Goal: Task Accomplishment & Management: Use online tool/utility

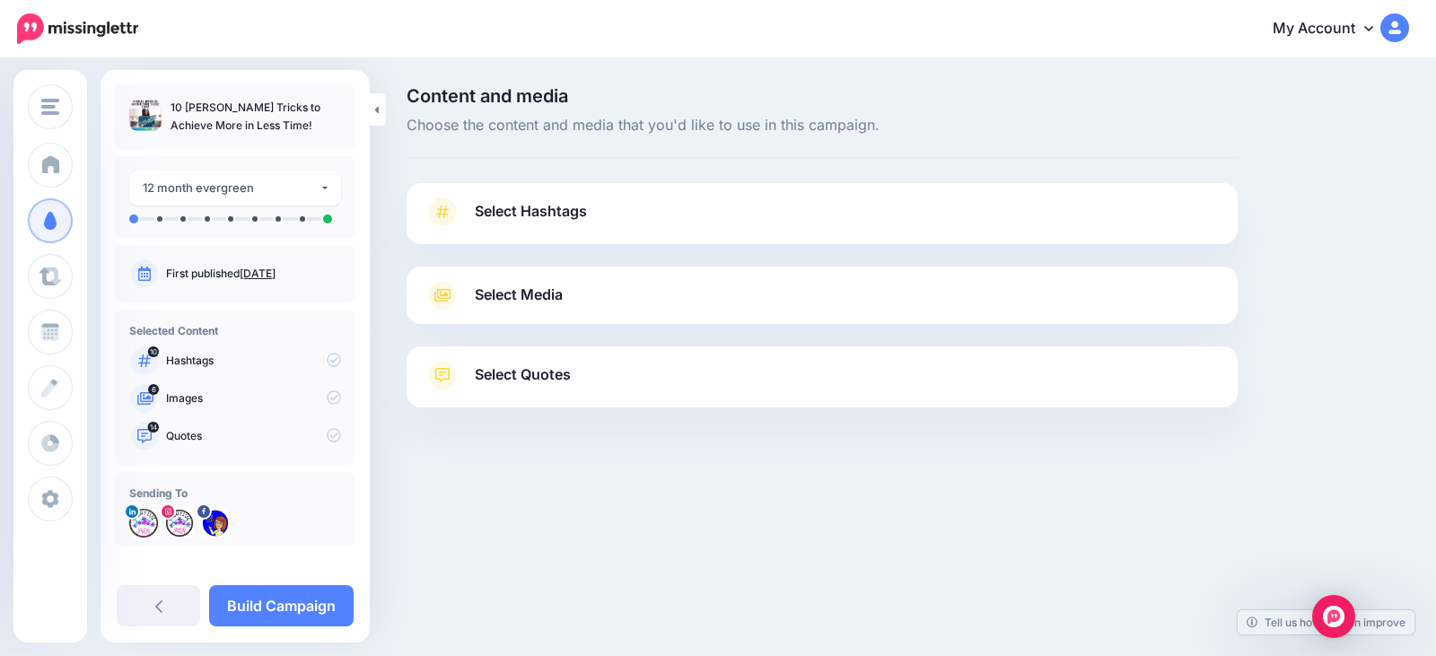
click at [584, 217] on span "Select Hashtags" at bounding box center [531, 211] width 112 height 24
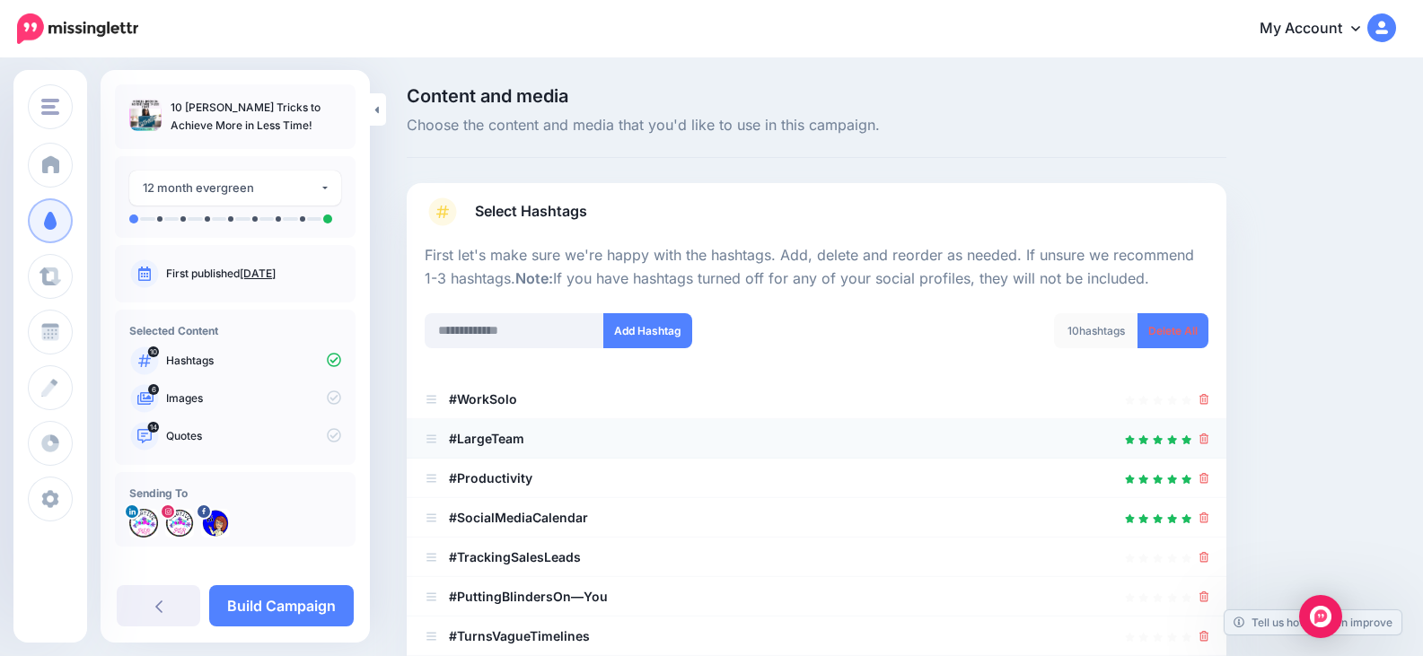
scroll to position [90, 0]
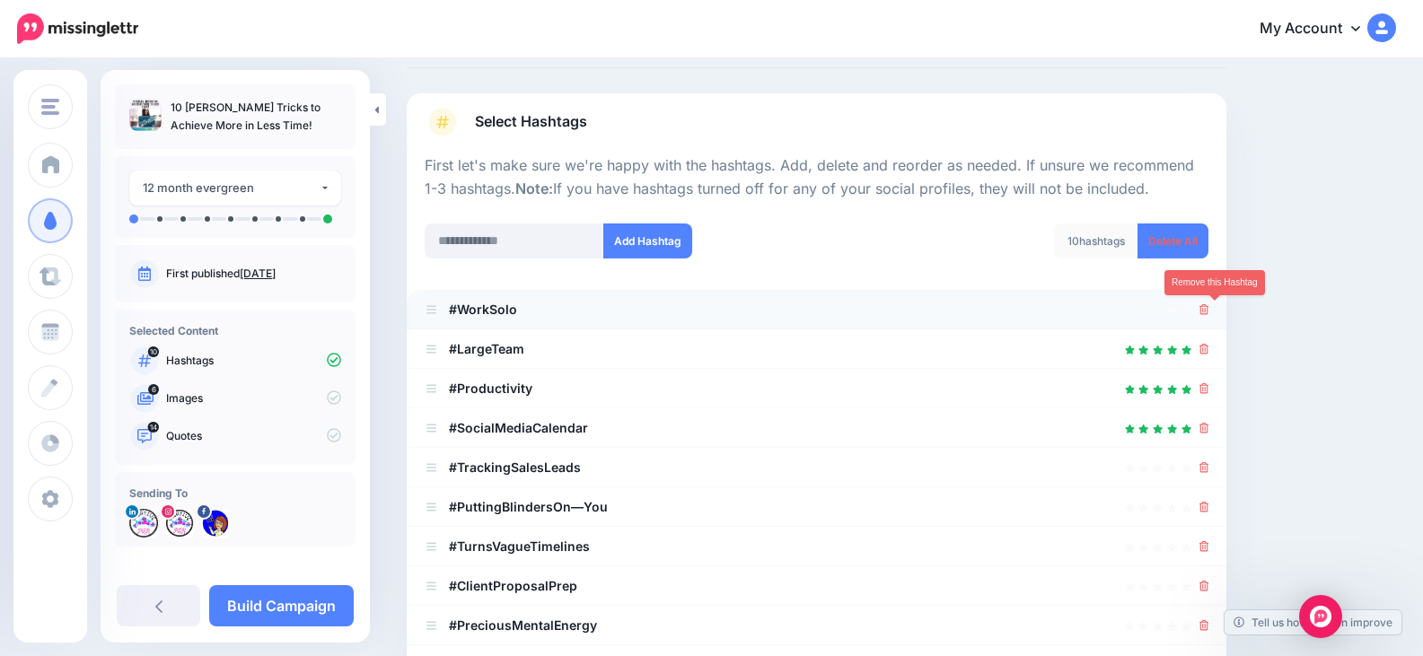
click at [1209, 306] on icon at bounding box center [1204, 309] width 10 height 11
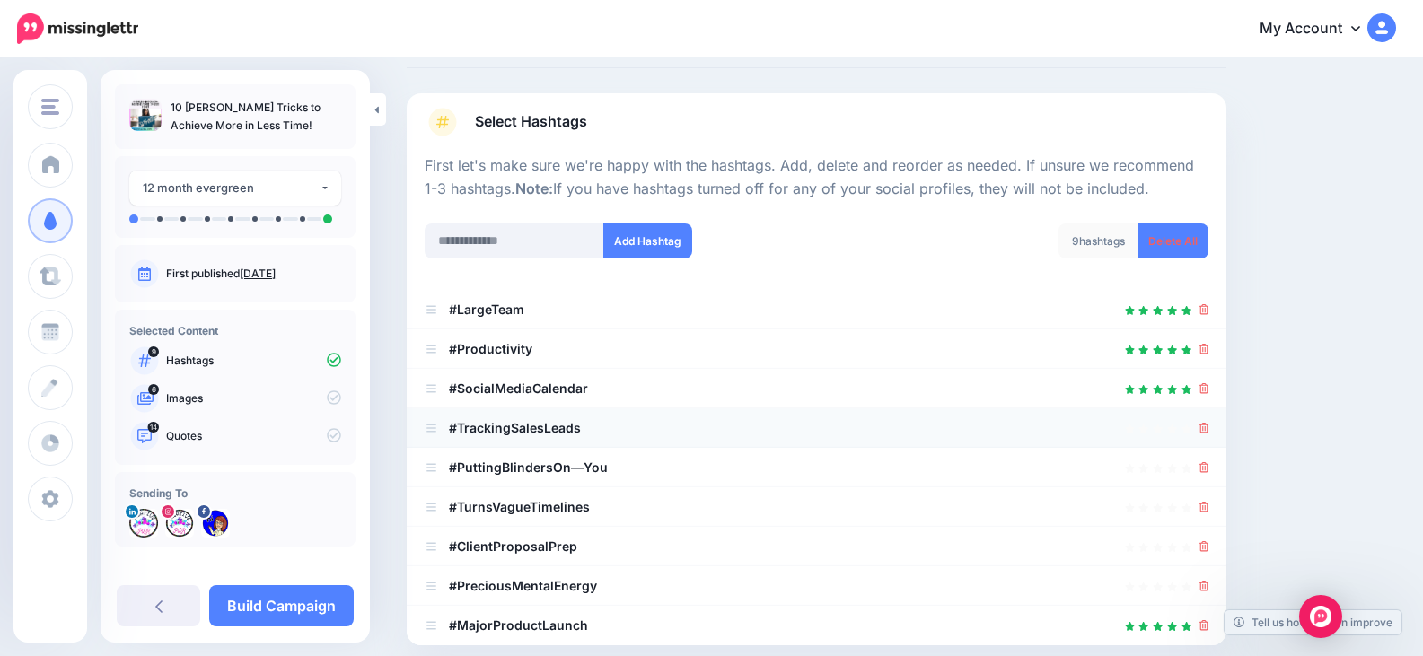
click at [1207, 422] on div at bounding box center [817, 428] width 784 height 22
click at [1208, 425] on div at bounding box center [817, 428] width 784 height 22
click at [1208, 432] on li "#TrackingSalesLeads" at bounding box center [816, 427] width 819 height 39
click at [1209, 429] on icon at bounding box center [1204, 428] width 10 height 11
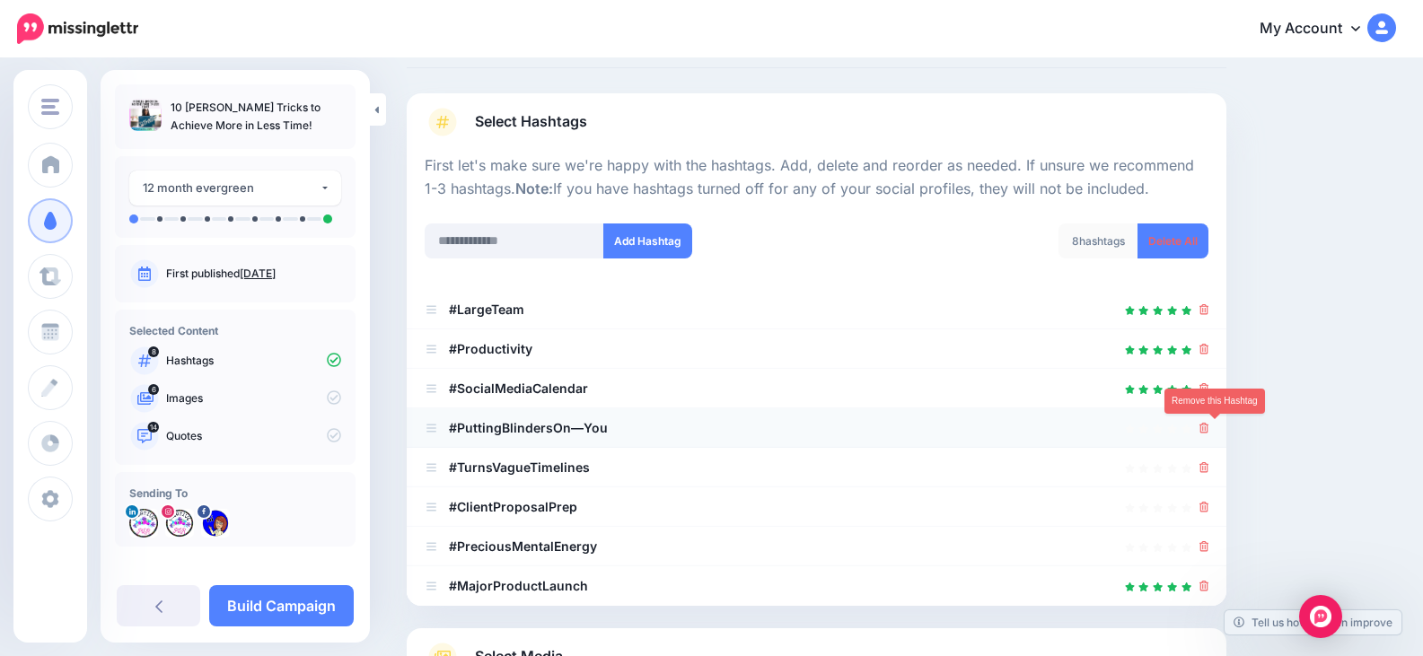
click at [1209, 432] on icon at bounding box center [1204, 428] width 10 height 11
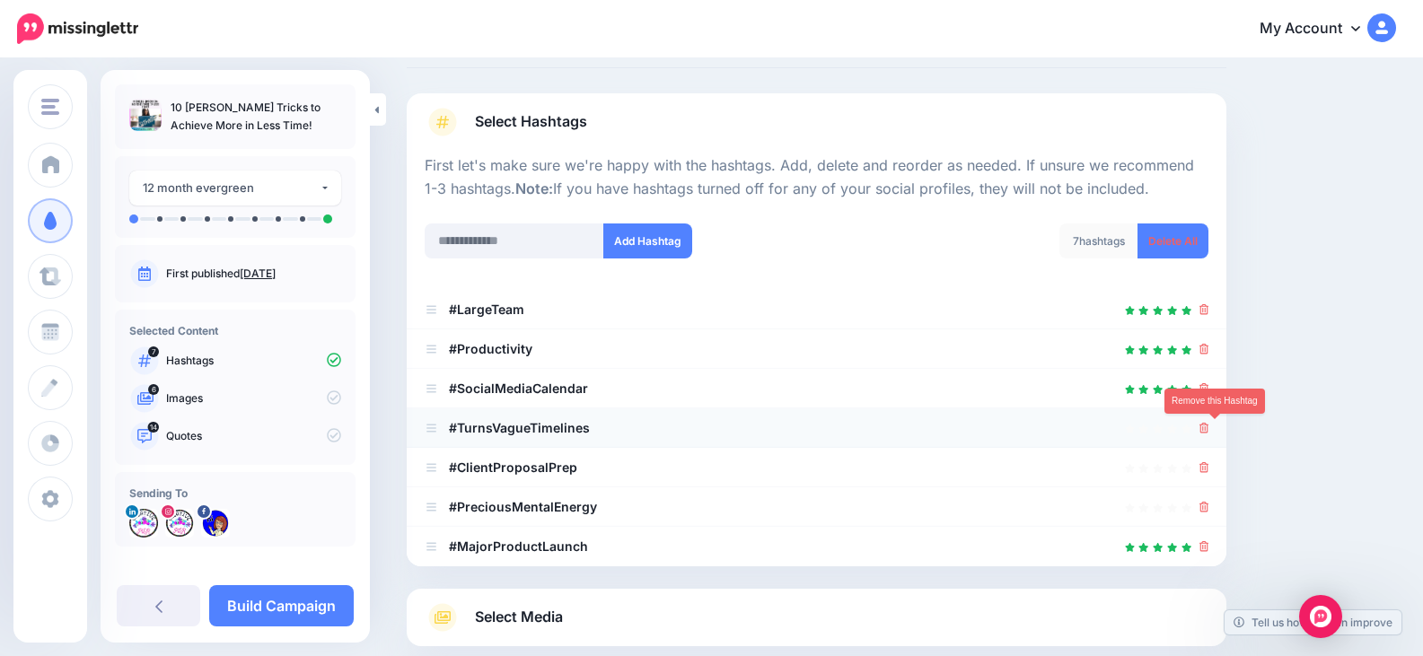
click at [1209, 428] on icon at bounding box center [1204, 428] width 10 height 11
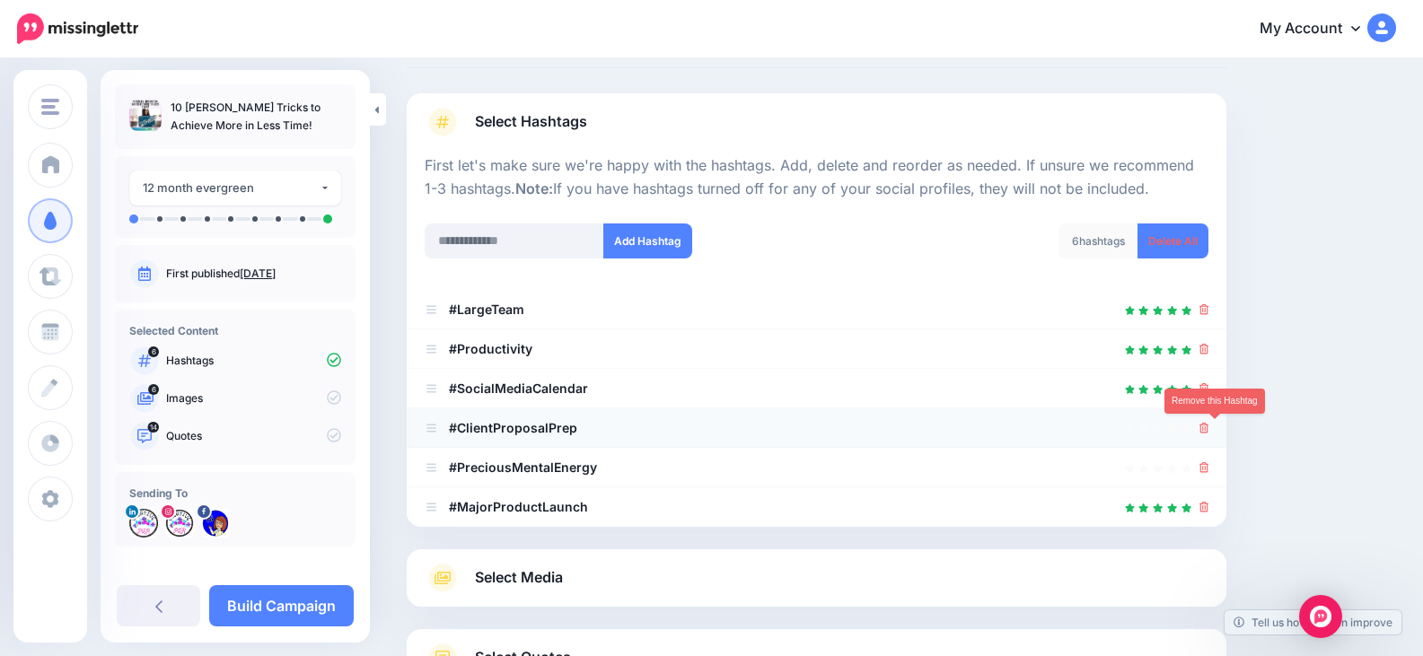
click at [1209, 433] on icon at bounding box center [1204, 428] width 10 height 11
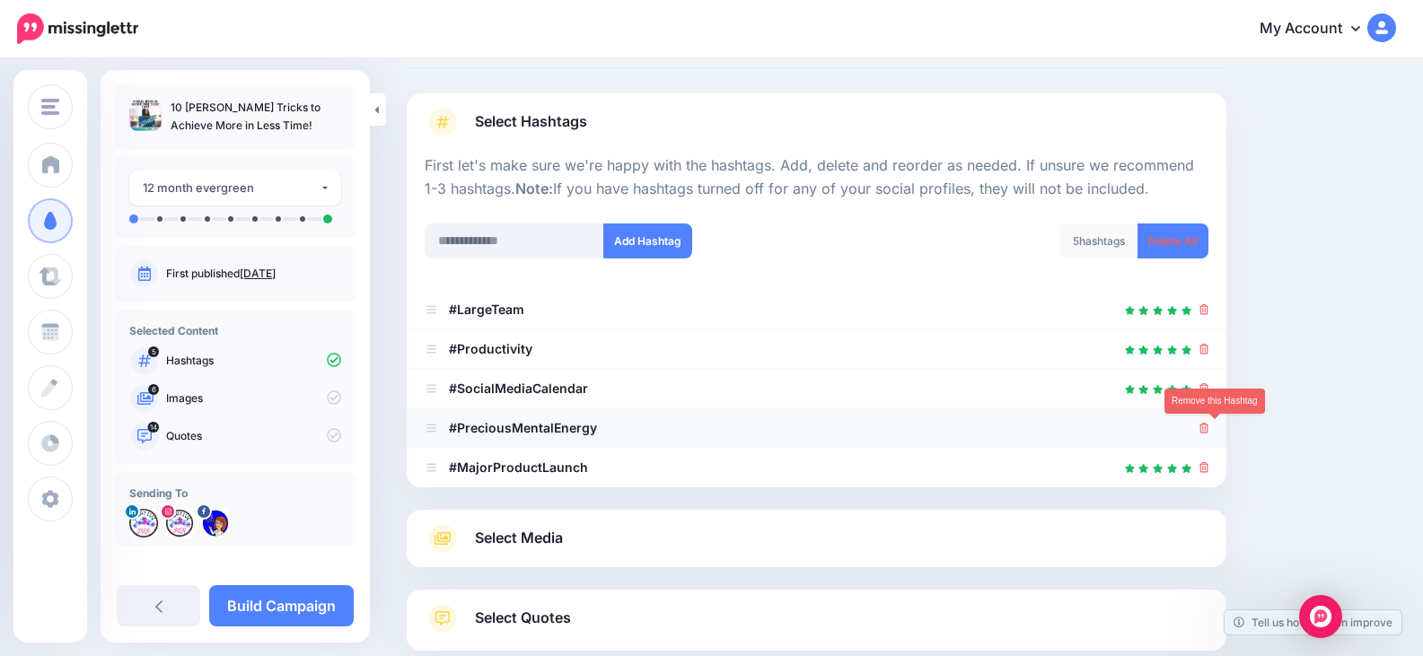
click at [1209, 425] on icon at bounding box center [1204, 428] width 10 height 11
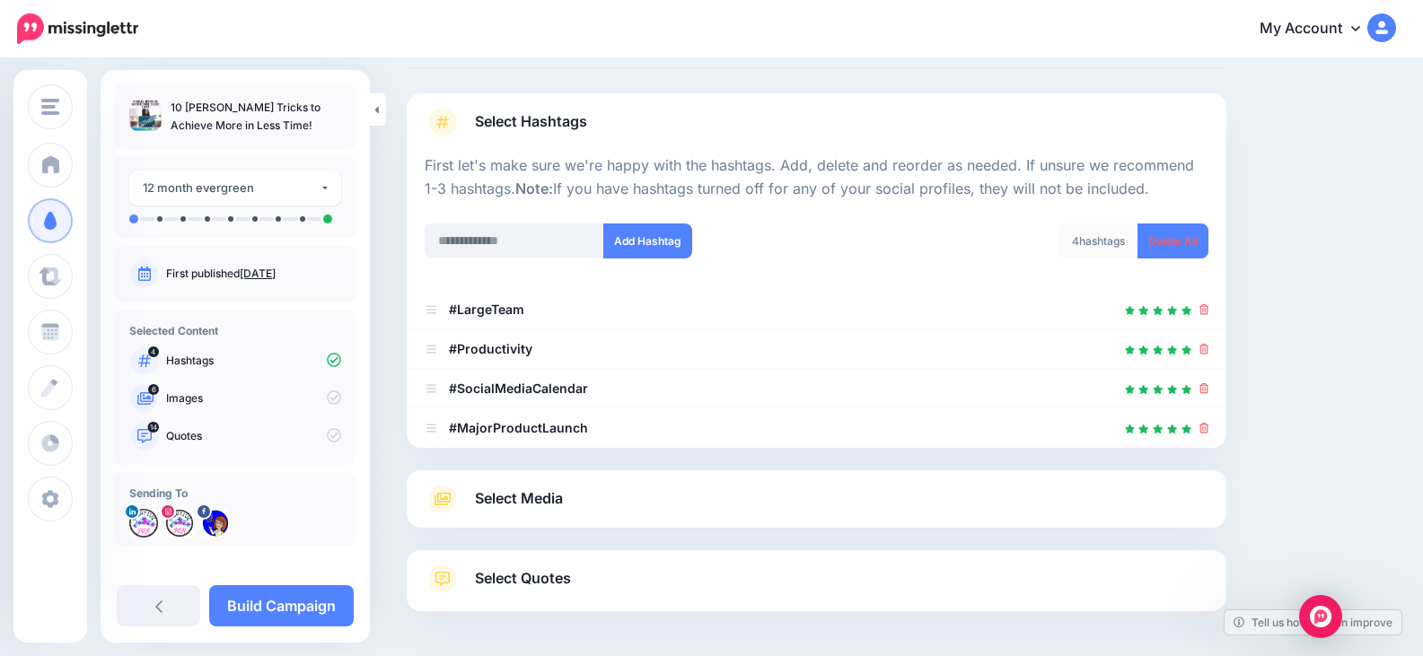
click at [540, 588] on span "Select Quotes" at bounding box center [523, 578] width 96 height 24
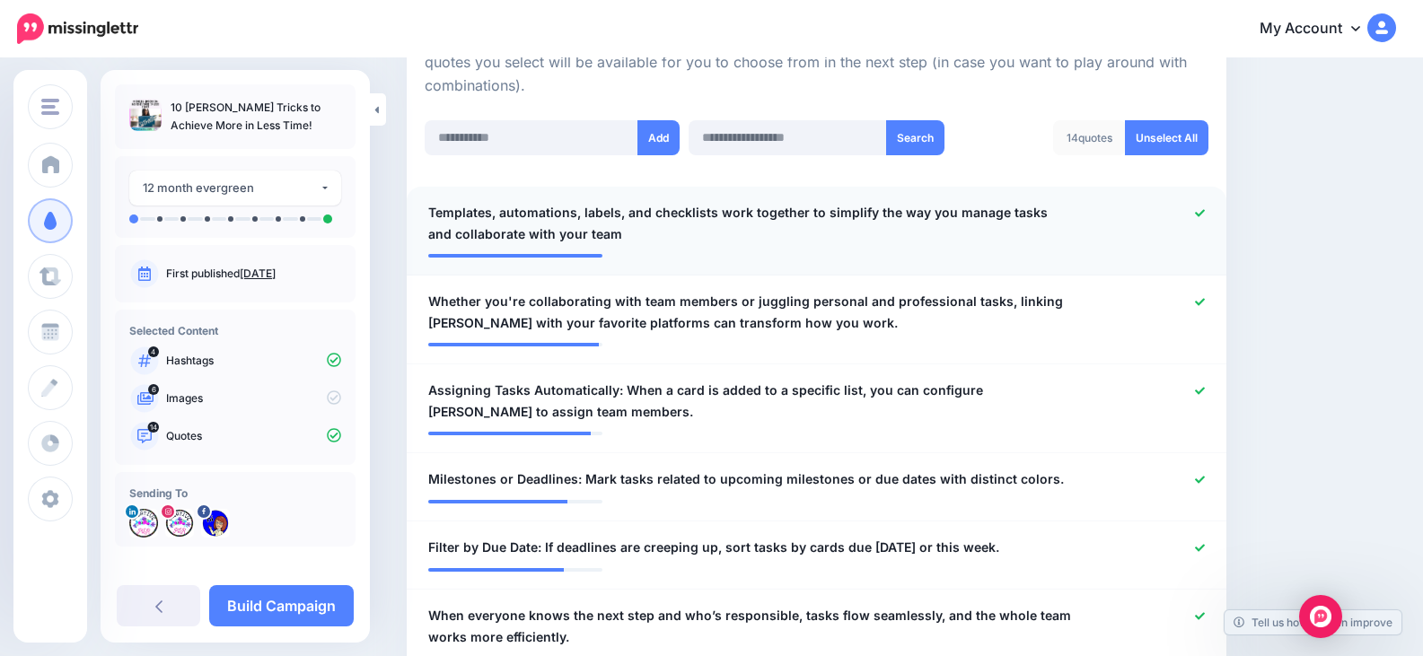
scroll to position [449, 0]
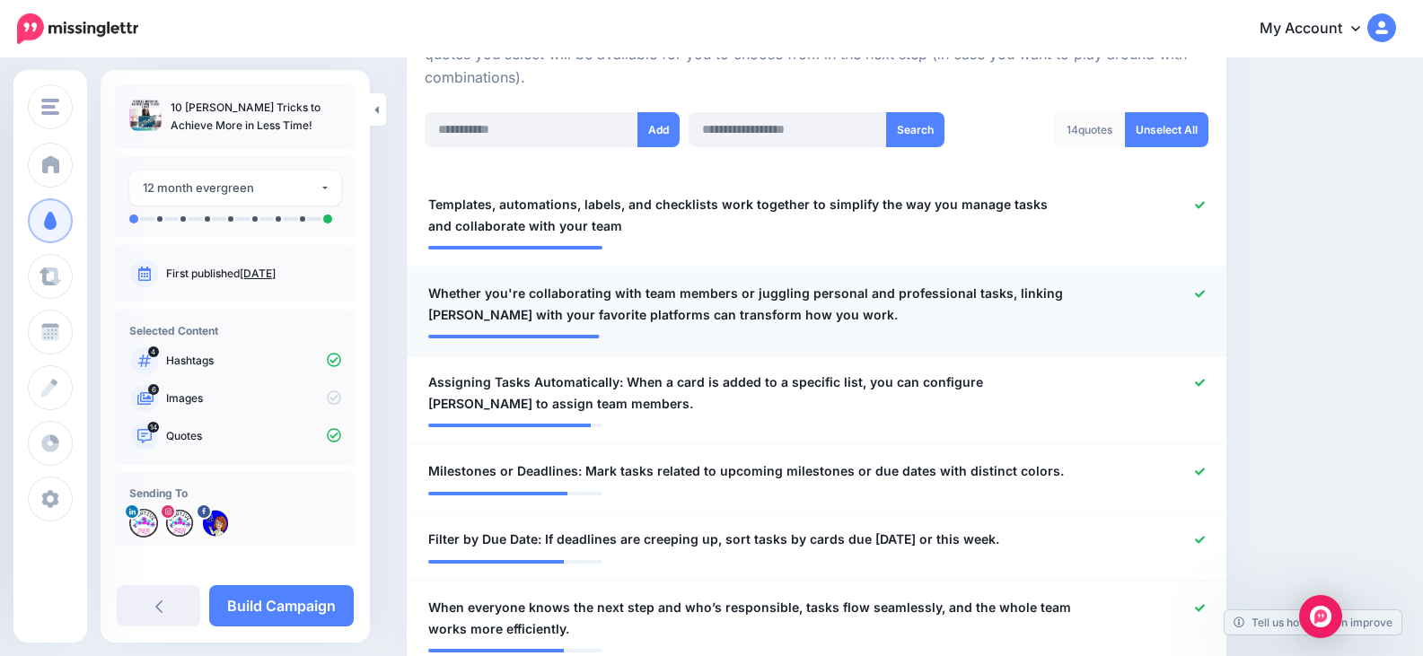
click at [1205, 297] on div at bounding box center [1151, 304] width 134 height 43
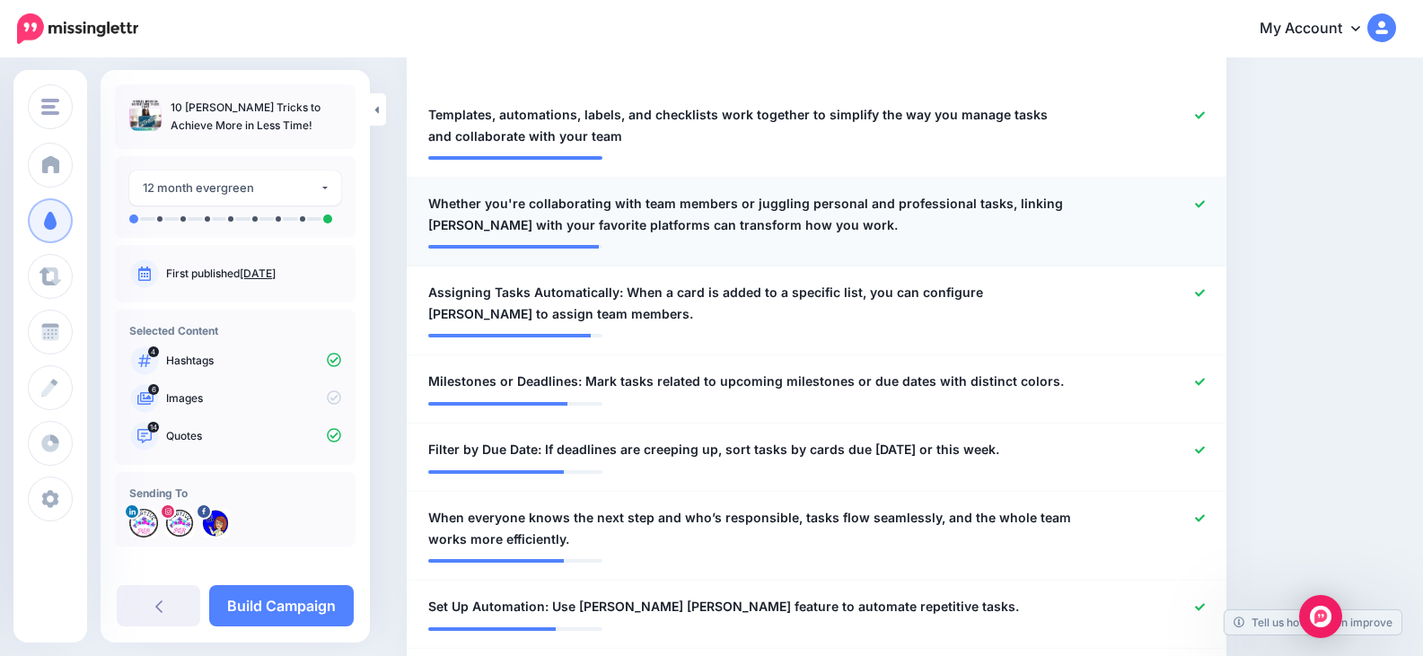
click at [1205, 208] on icon at bounding box center [1200, 204] width 10 height 10
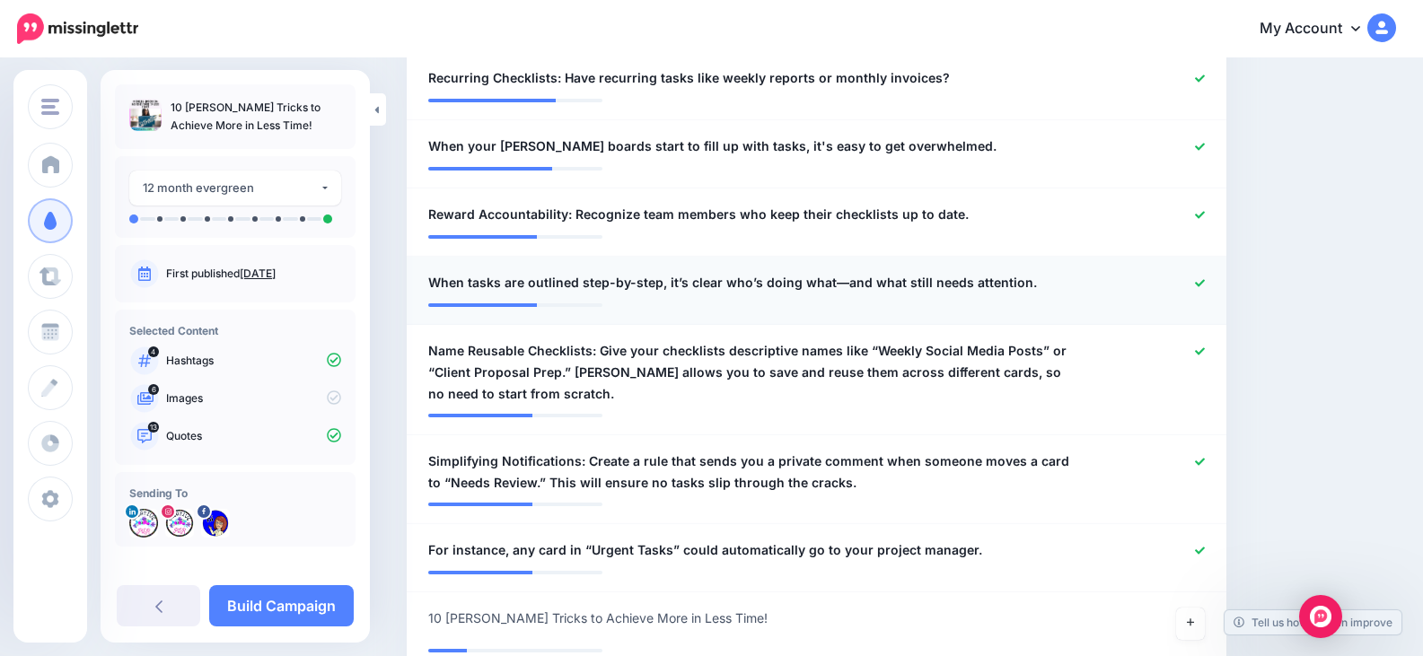
scroll to position [1167, 0]
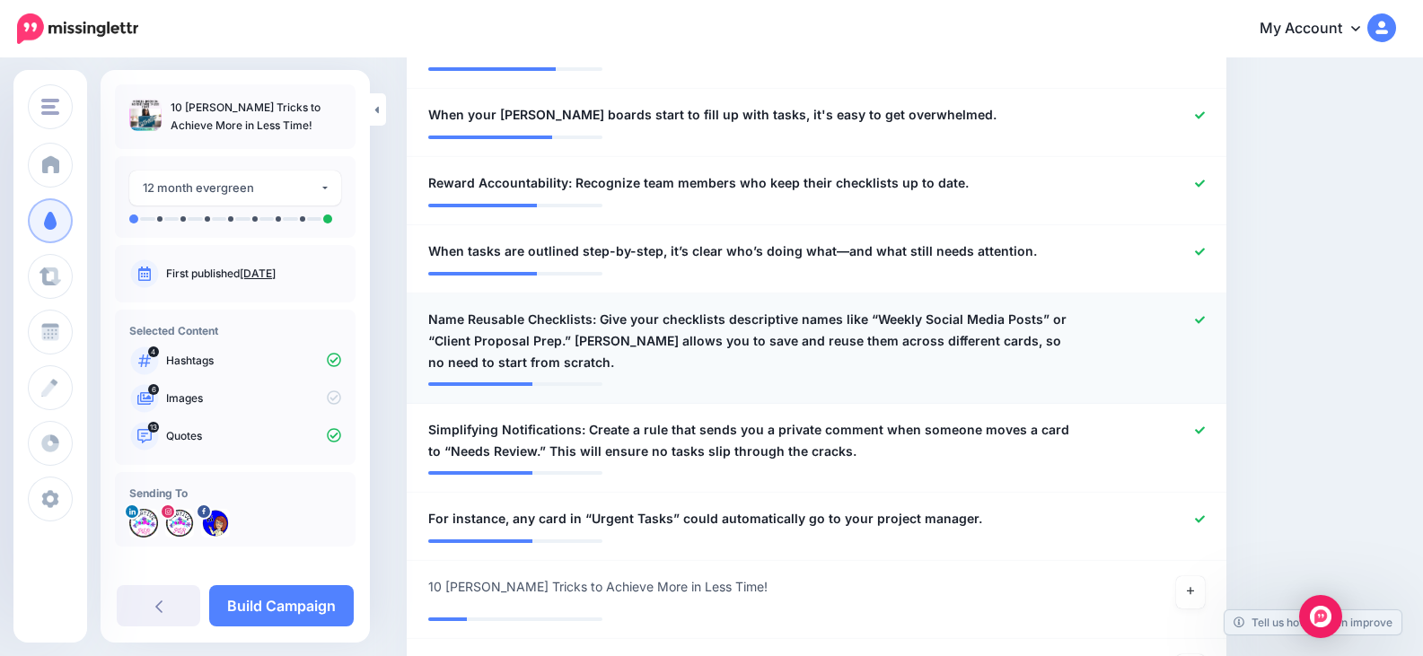
click at [1205, 325] on link at bounding box center [1200, 320] width 10 height 13
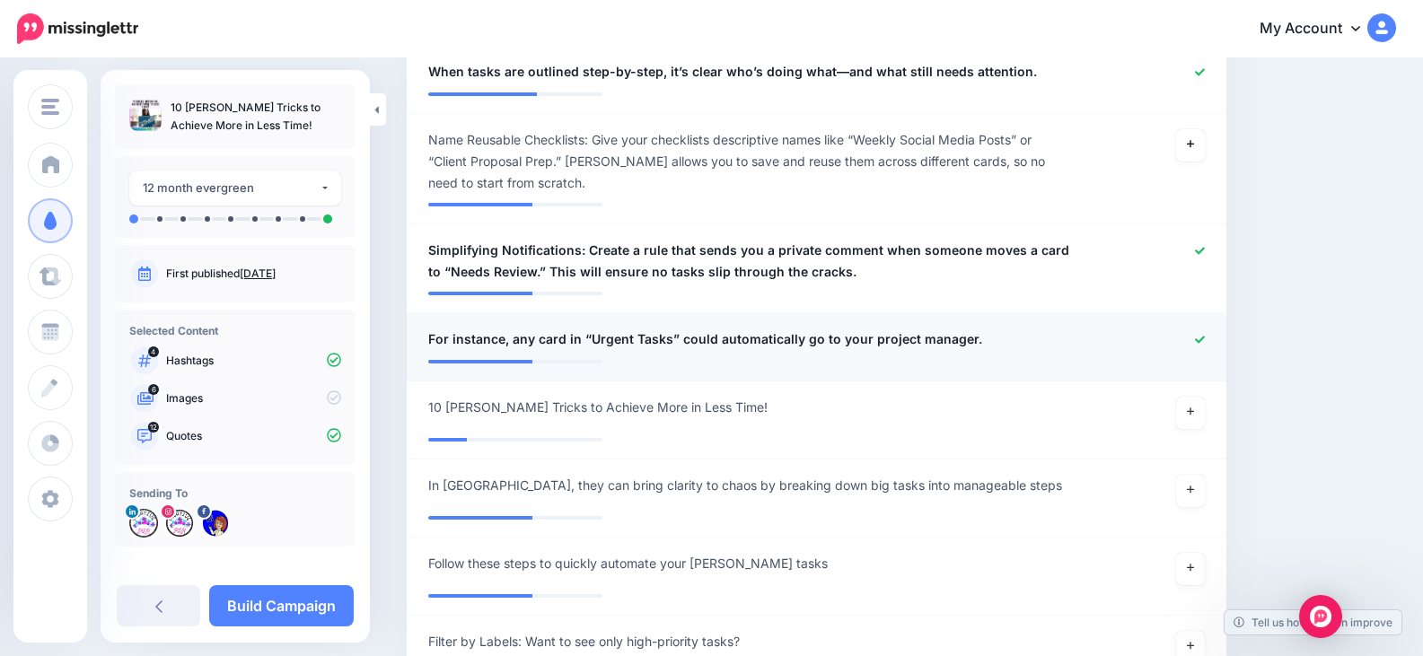
scroll to position [1436, 0]
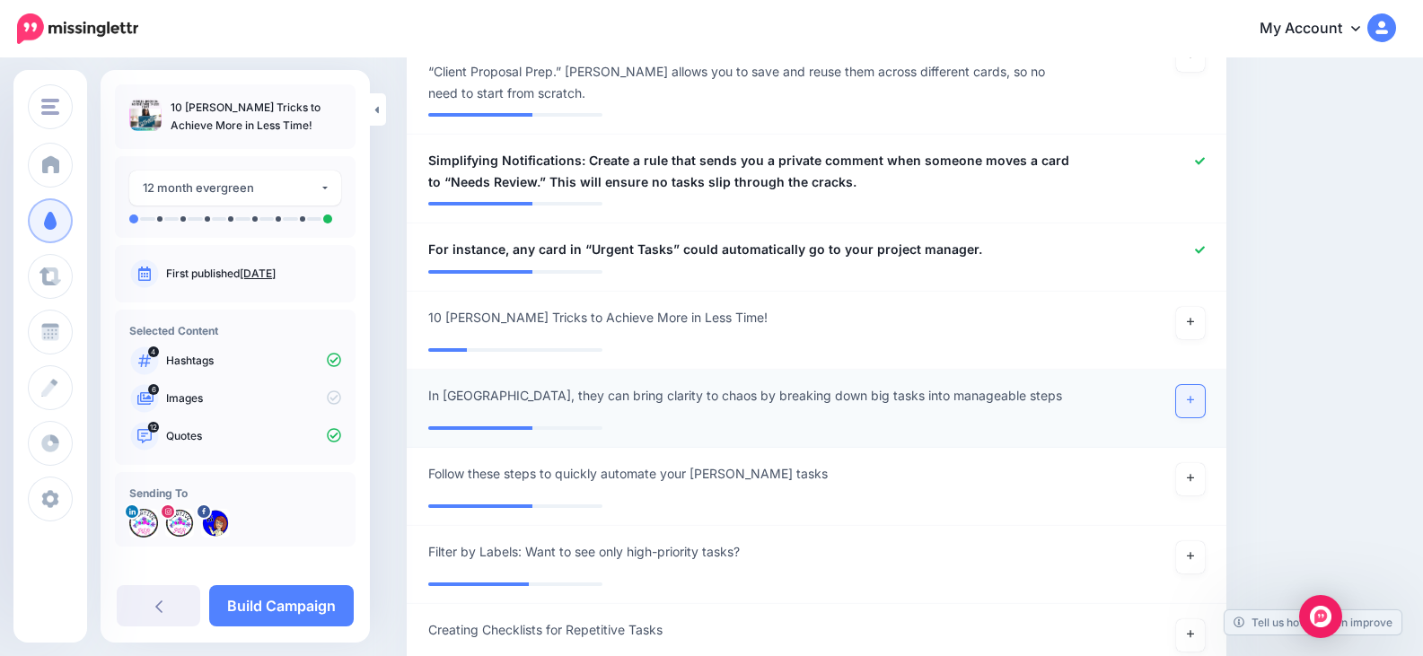
click at [1205, 403] on link at bounding box center [1190, 401] width 29 height 32
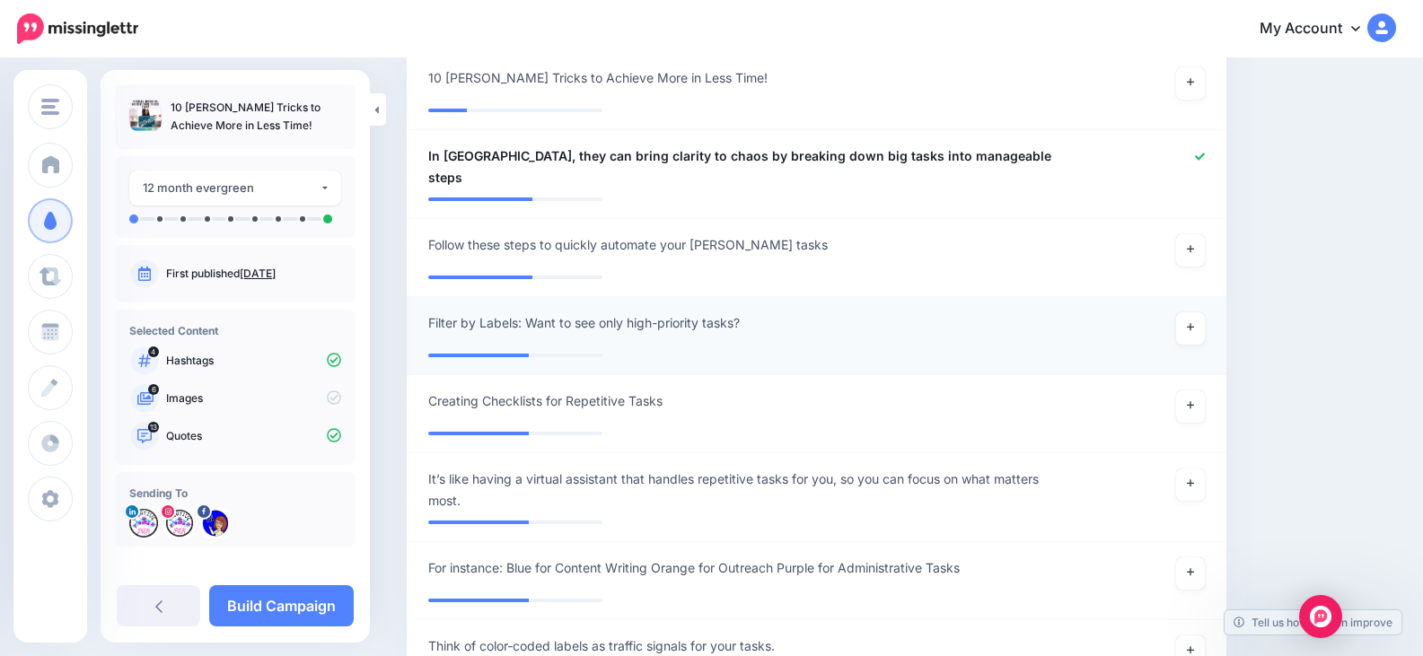
scroll to position [1705, 0]
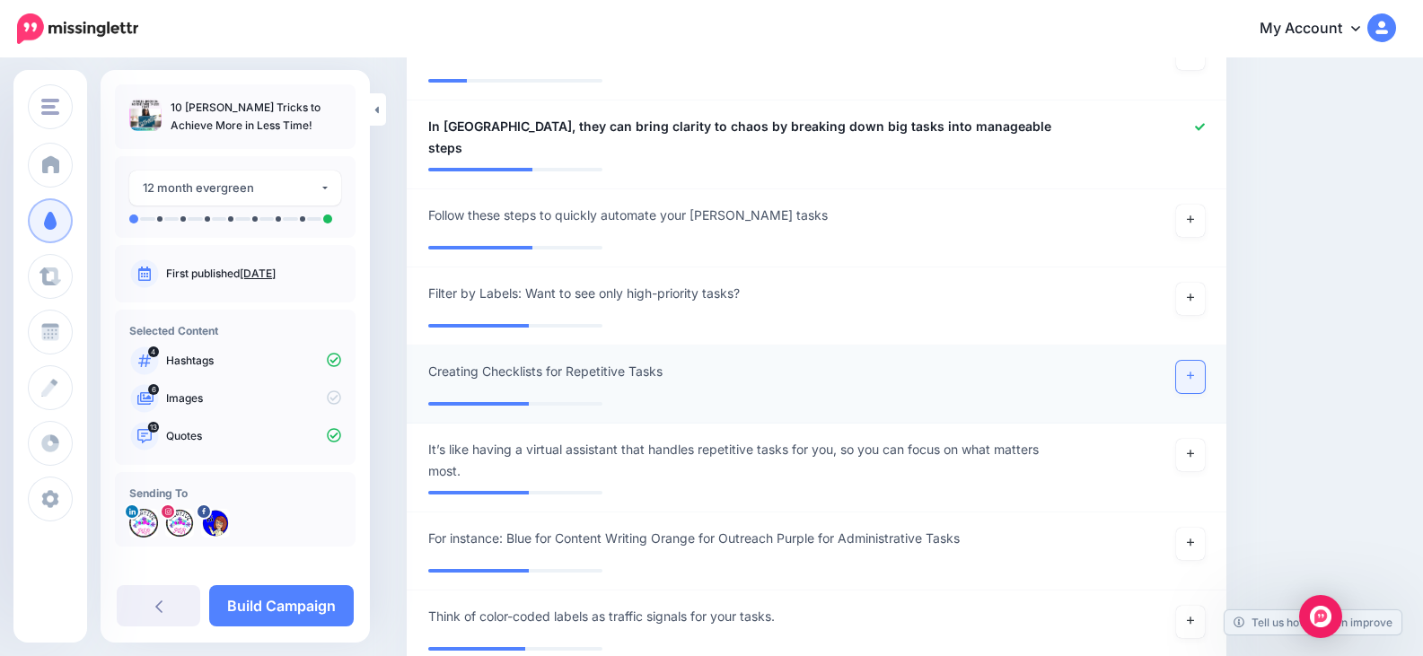
click at [1205, 361] on link at bounding box center [1190, 377] width 29 height 32
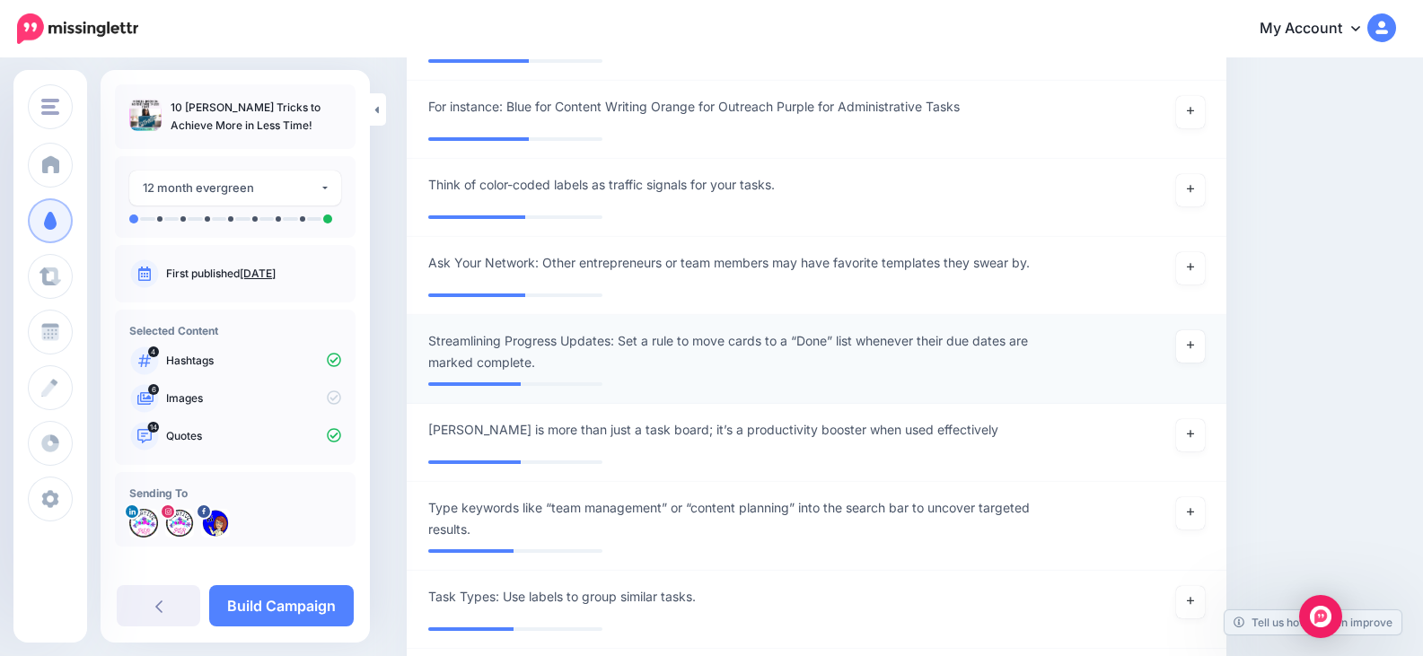
scroll to position [2154, 0]
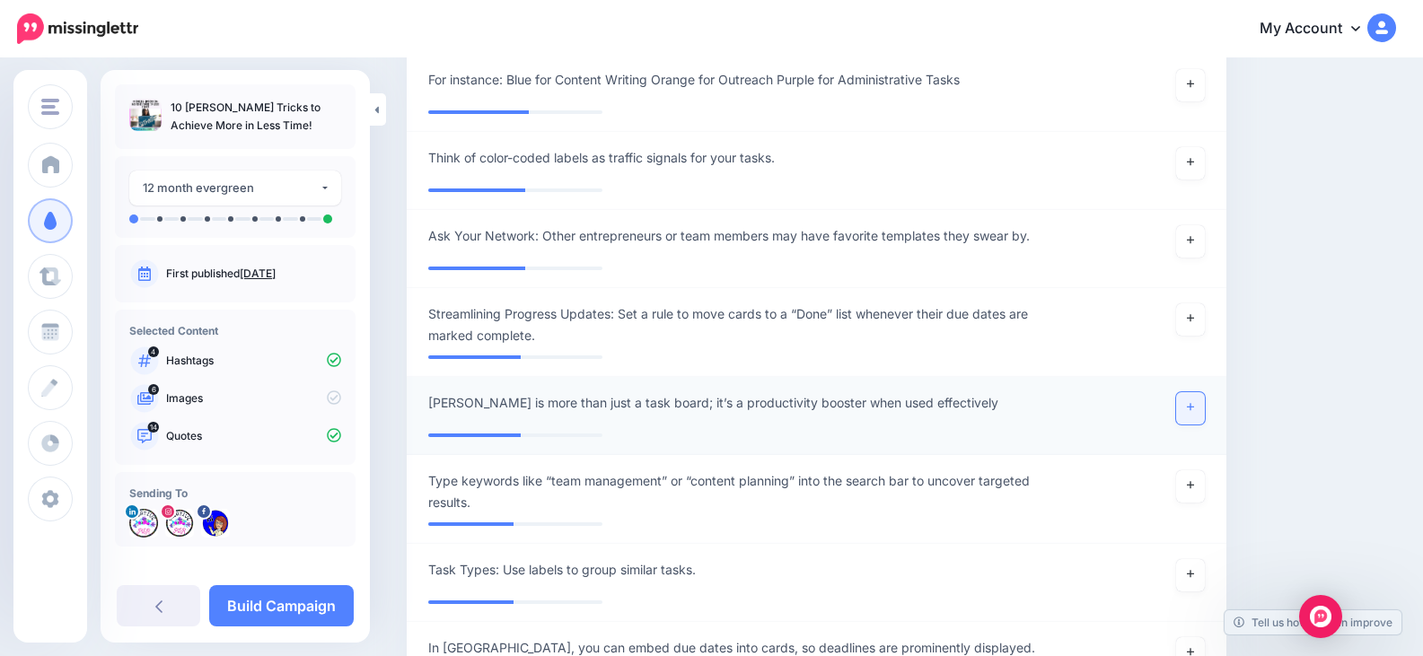
click at [1202, 392] on link at bounding box center [1190, 408] width 29 height 32
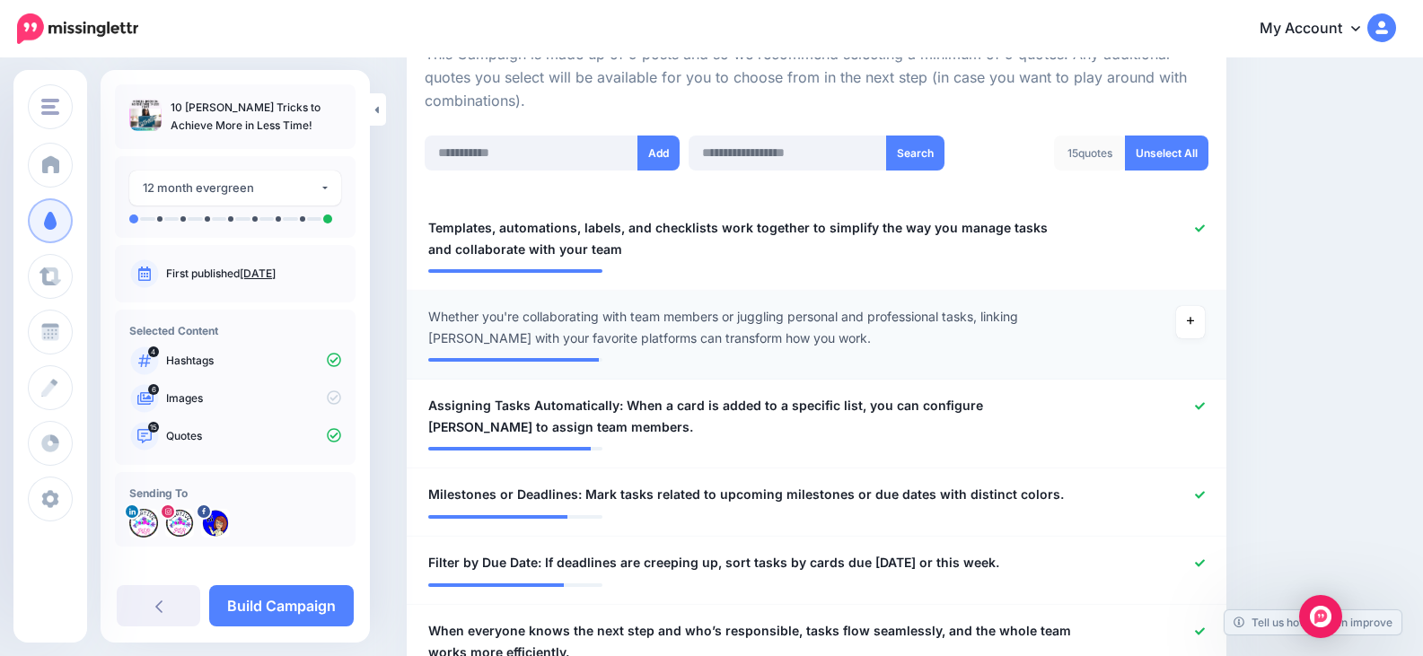
scroll to position [90, 0]
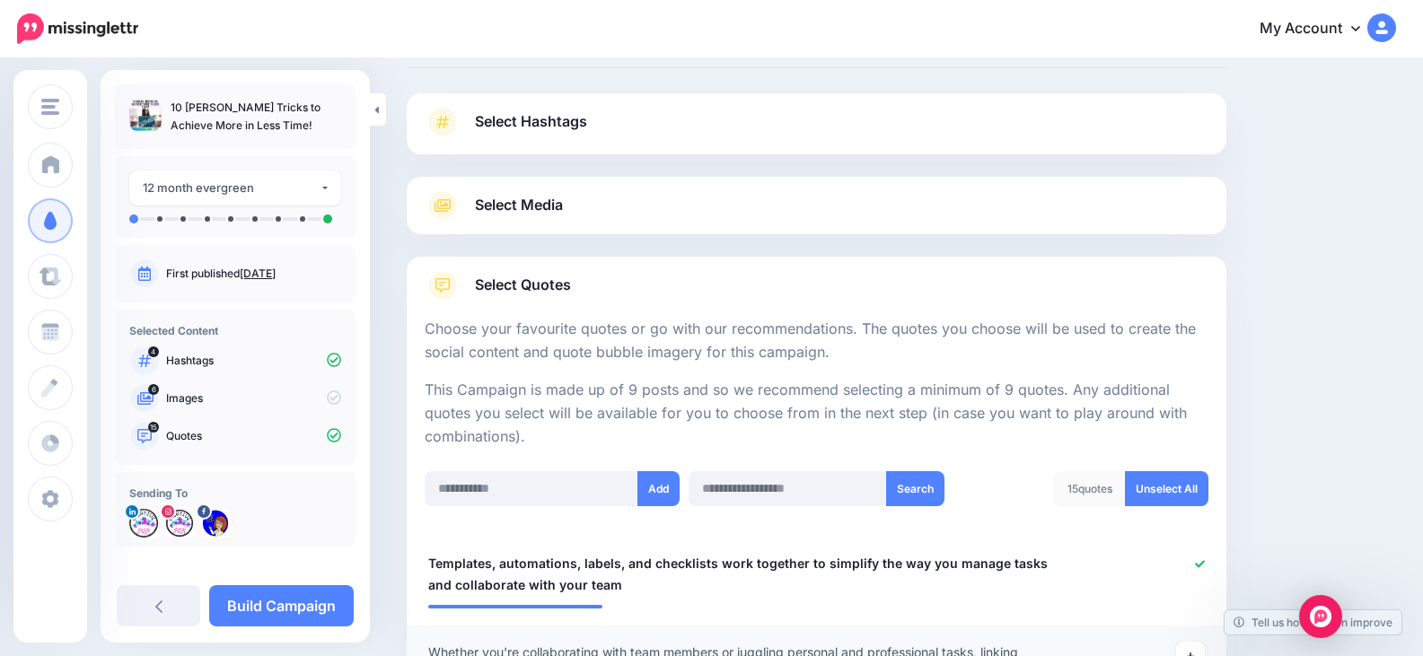
click at [532, 210] on span "Select Media" at bounding box center [519, 205] width 88 height 24
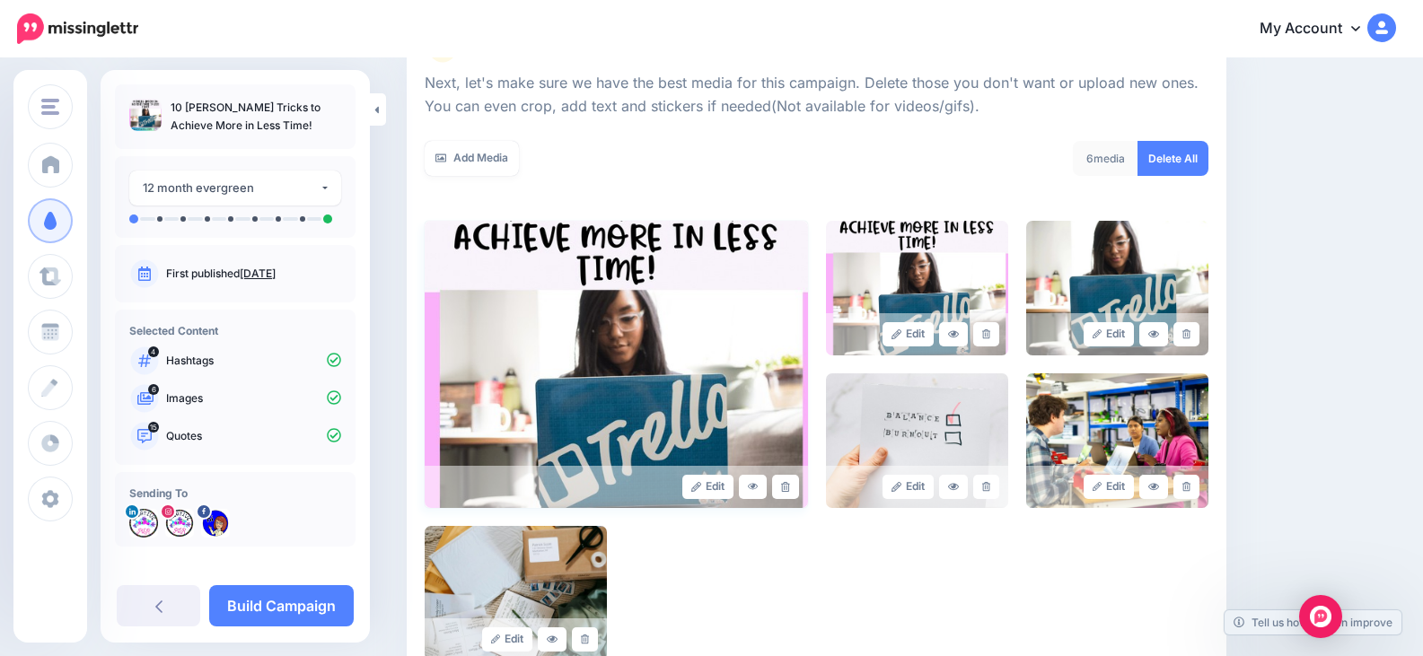
scroll to position [269, 0]
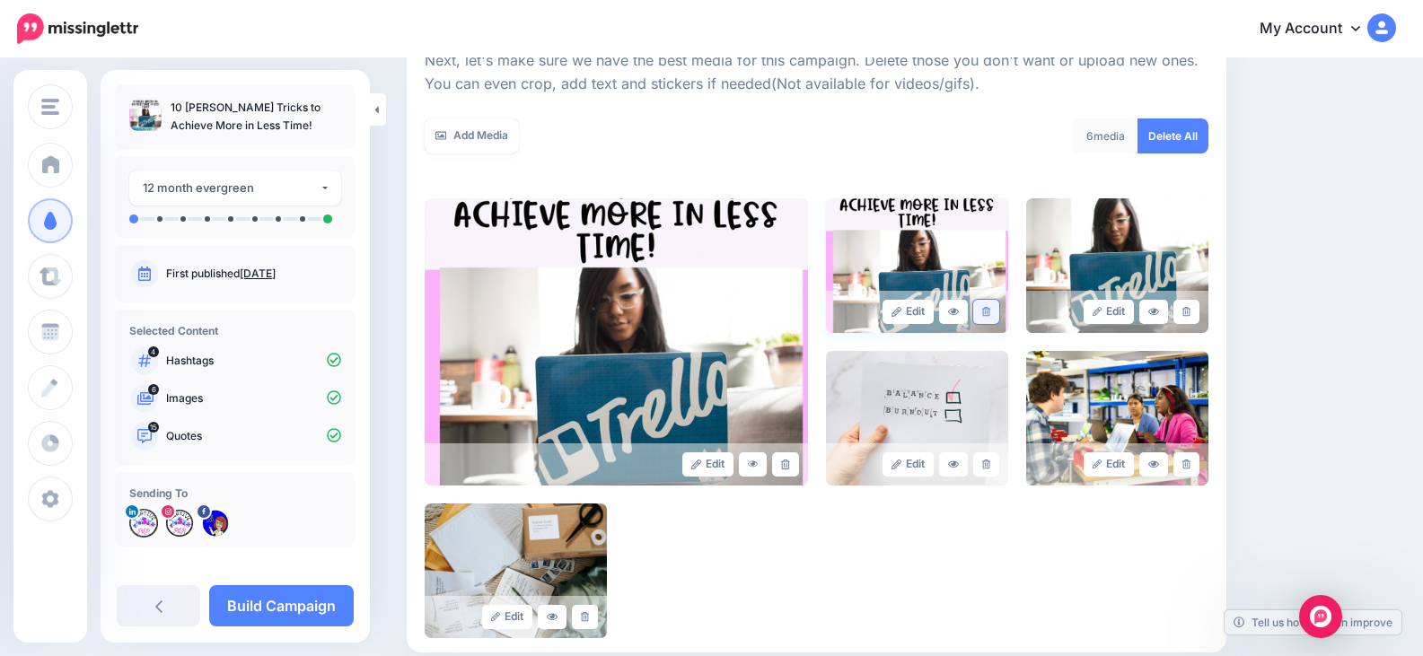
click at [990, 315] on icon at bounding box center [986, 312] width 8 height 10
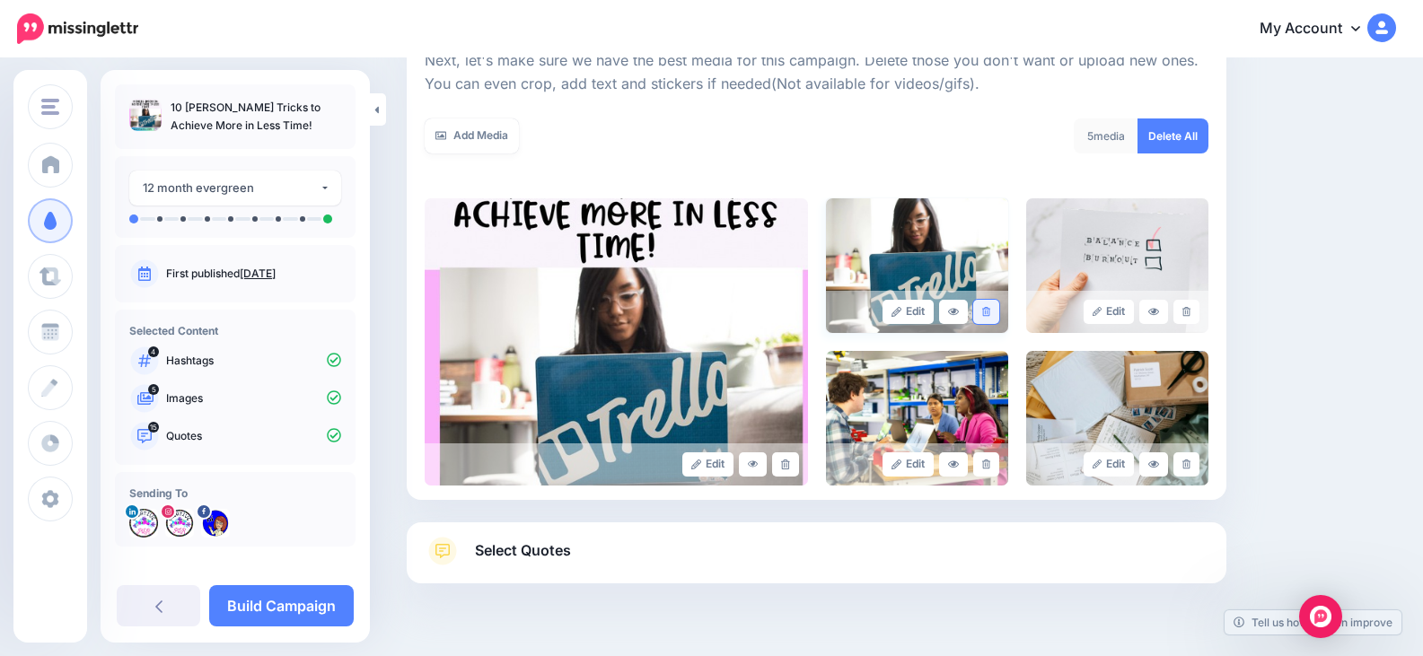
click at [995, 304] on link at bounding box center [986, 312] width 26 height 24
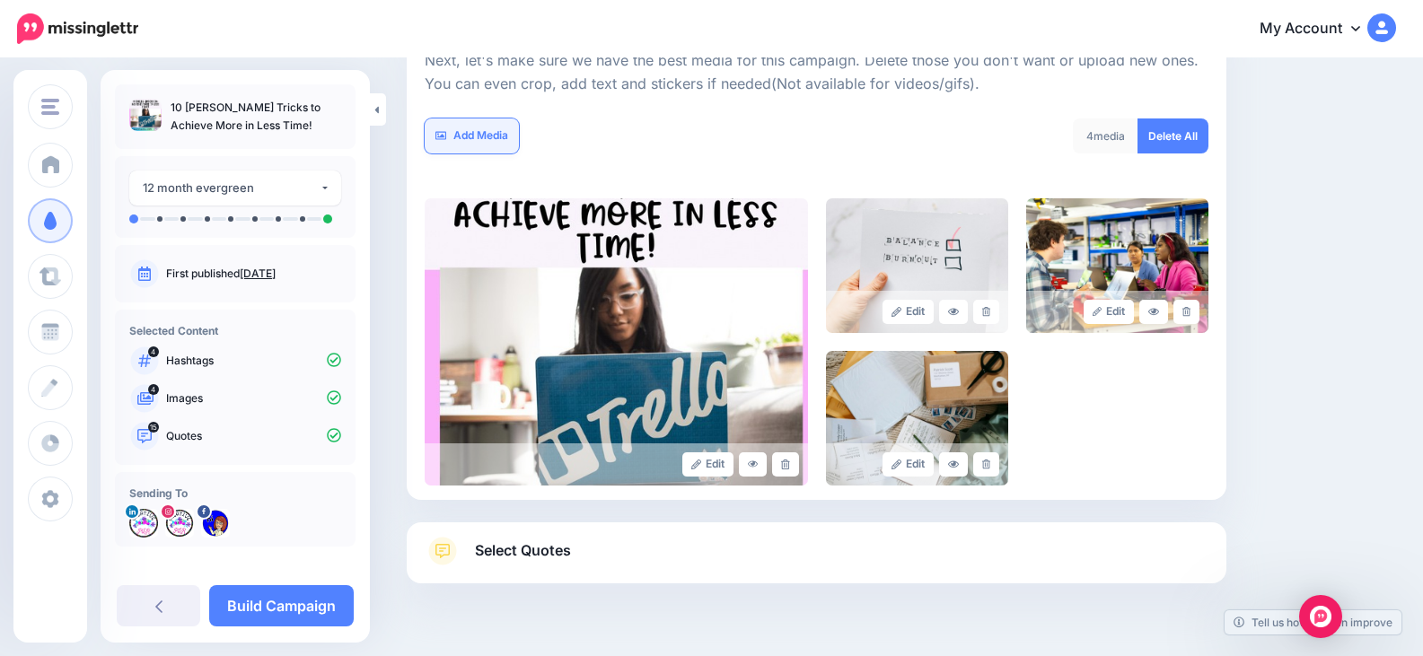
click at [494, 136] on link "Add Media" at bounding box center [472, 135] width 94 height 35
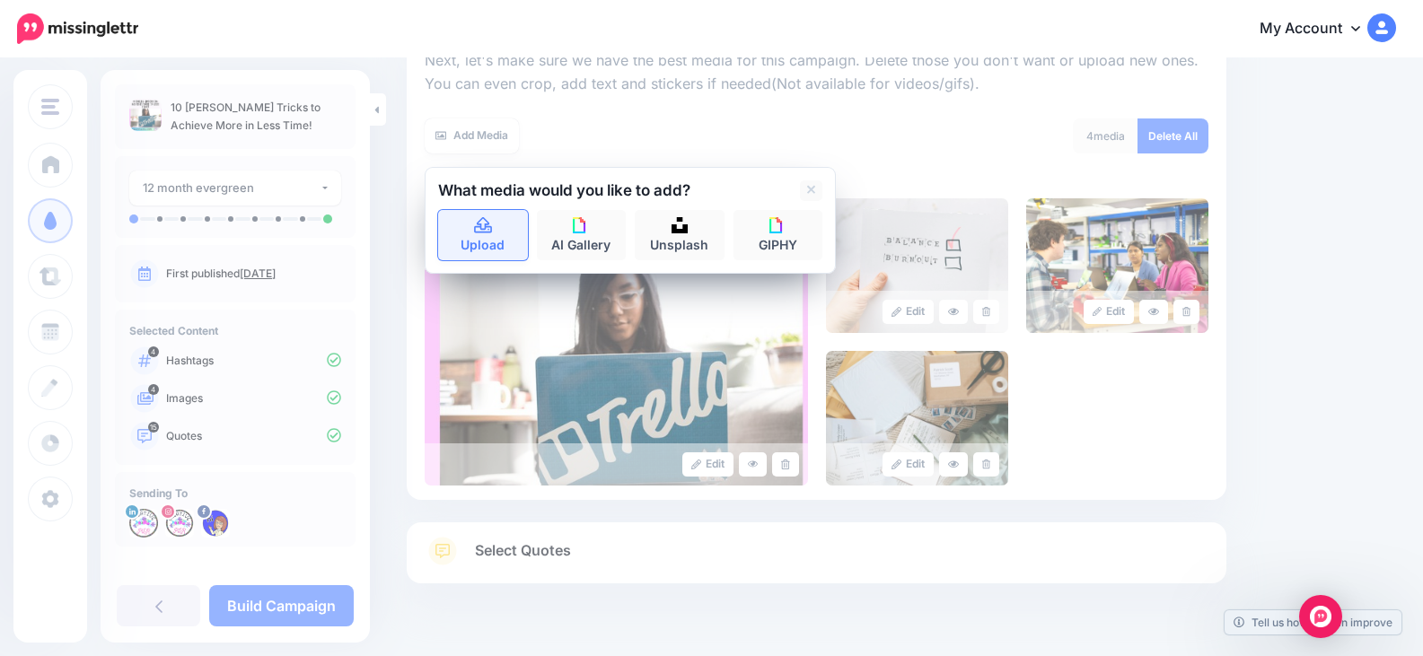
click at [486, 228] on icon at bounding box center [483, 225] width 18 height 16
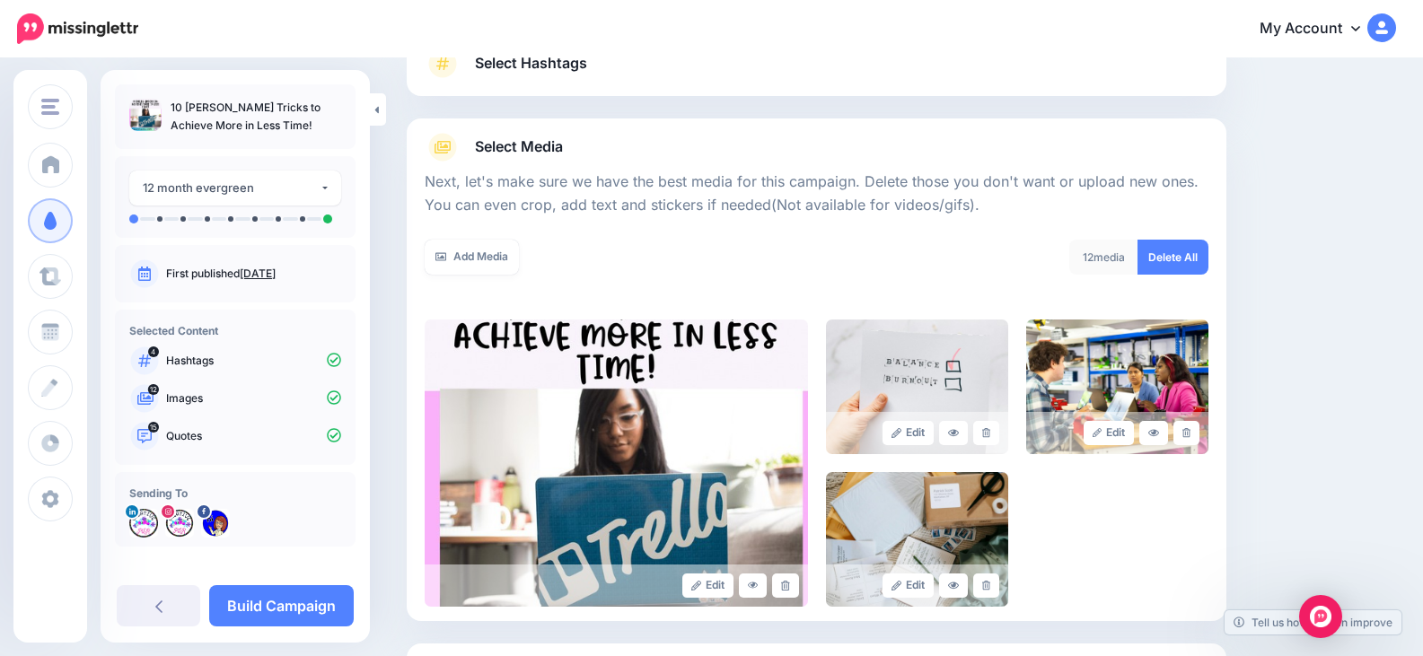
scroll to position [180, 0]
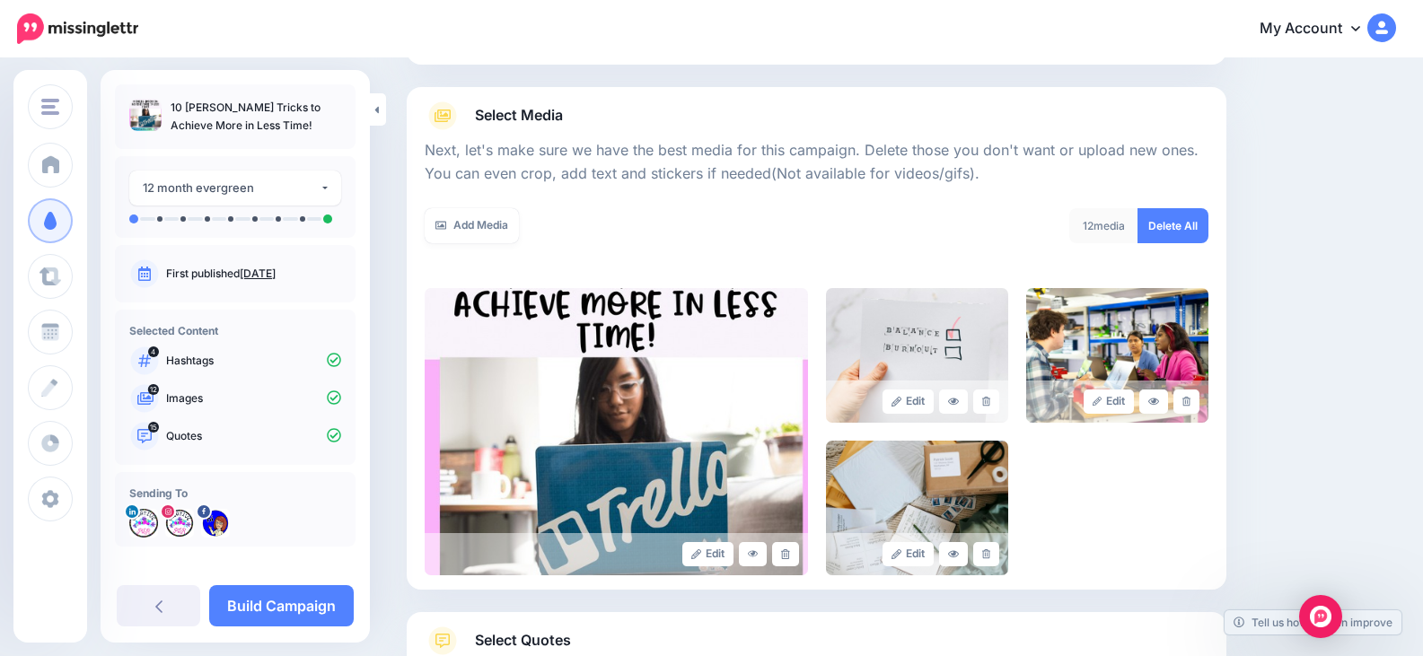
click at [653, 259] on div "Add Media What media would you like to add? Upload AI Gallery Unsplash GIPHY" at bounding box center [614, 236] width 406 height 57
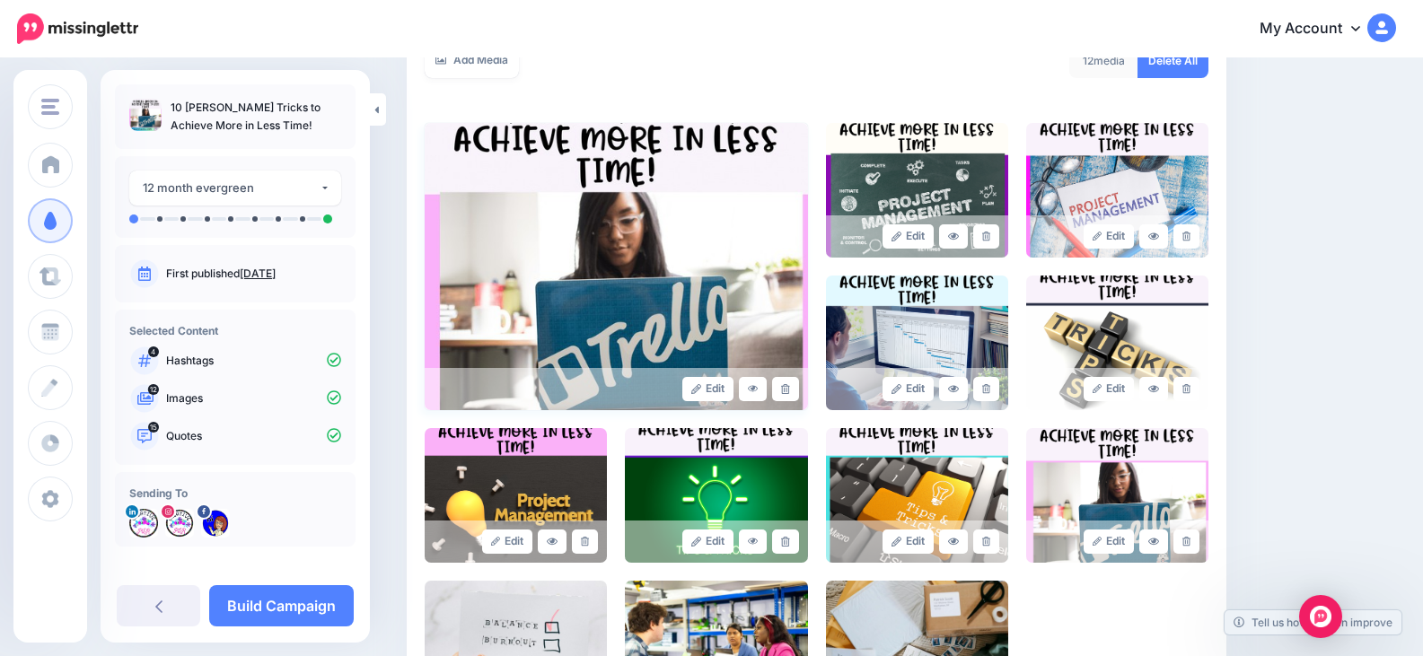
scroll to position [487, 0]
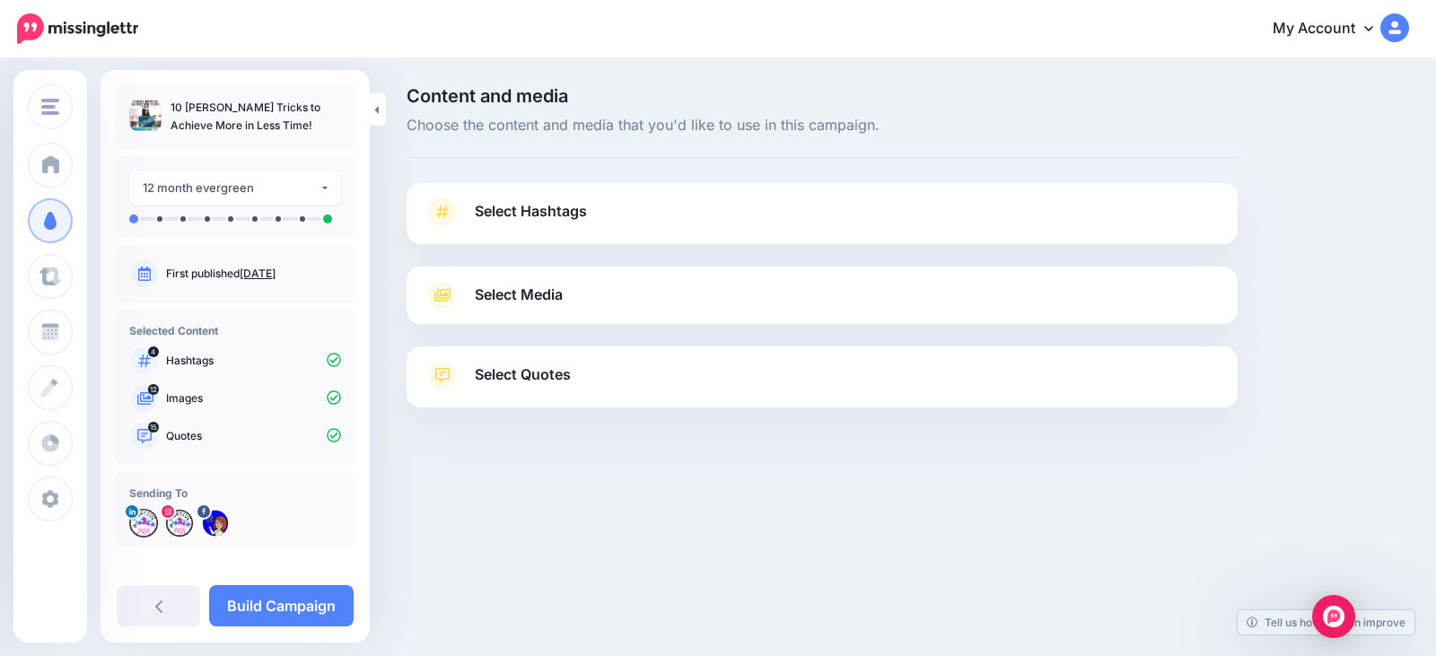
click at [539, 294] on span "Select Media" at bounding box center [519, 295] width 88 height 24
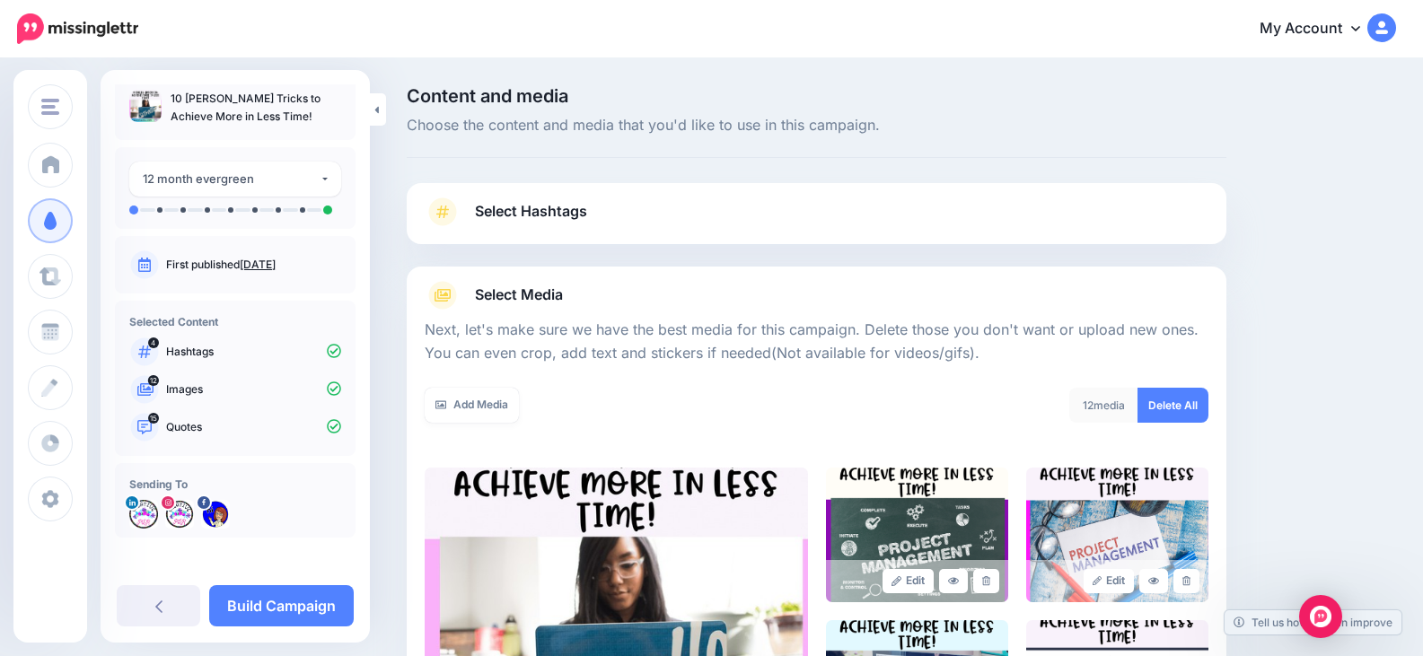
scroll to position [12, 0]
click at [324, 596] on link "Build Campaign" at bounding box center [281, 605] width 145 height 41
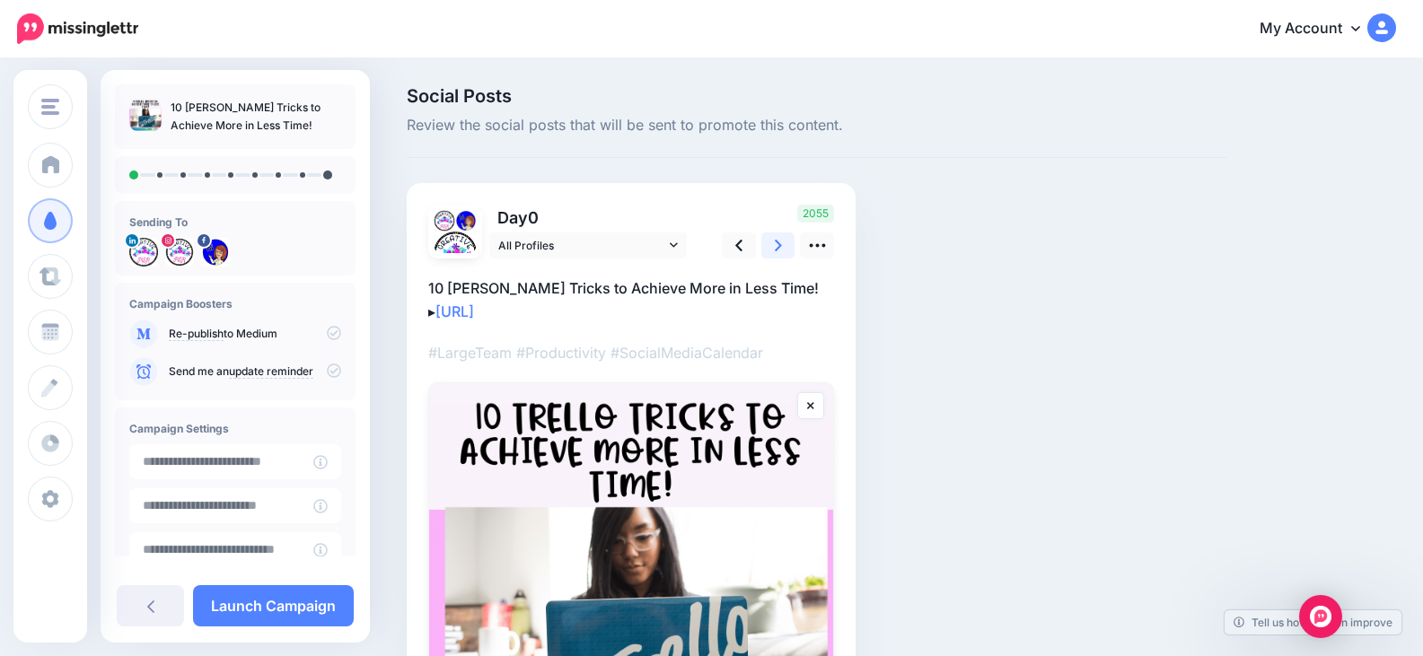
click at [786, 250] on link at bounding box center [778, 245] width 34 height 26
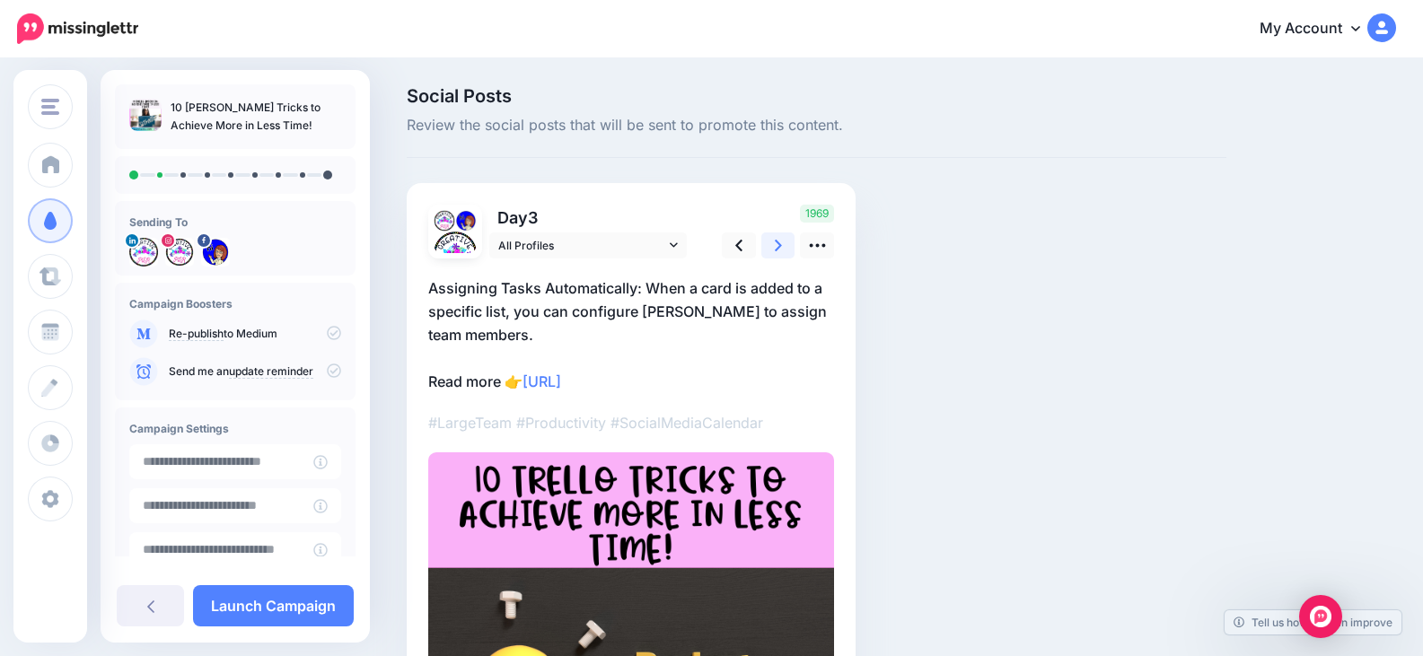
click at [781, 244] on icon at bounding box center [778, 245] width 7 height 19
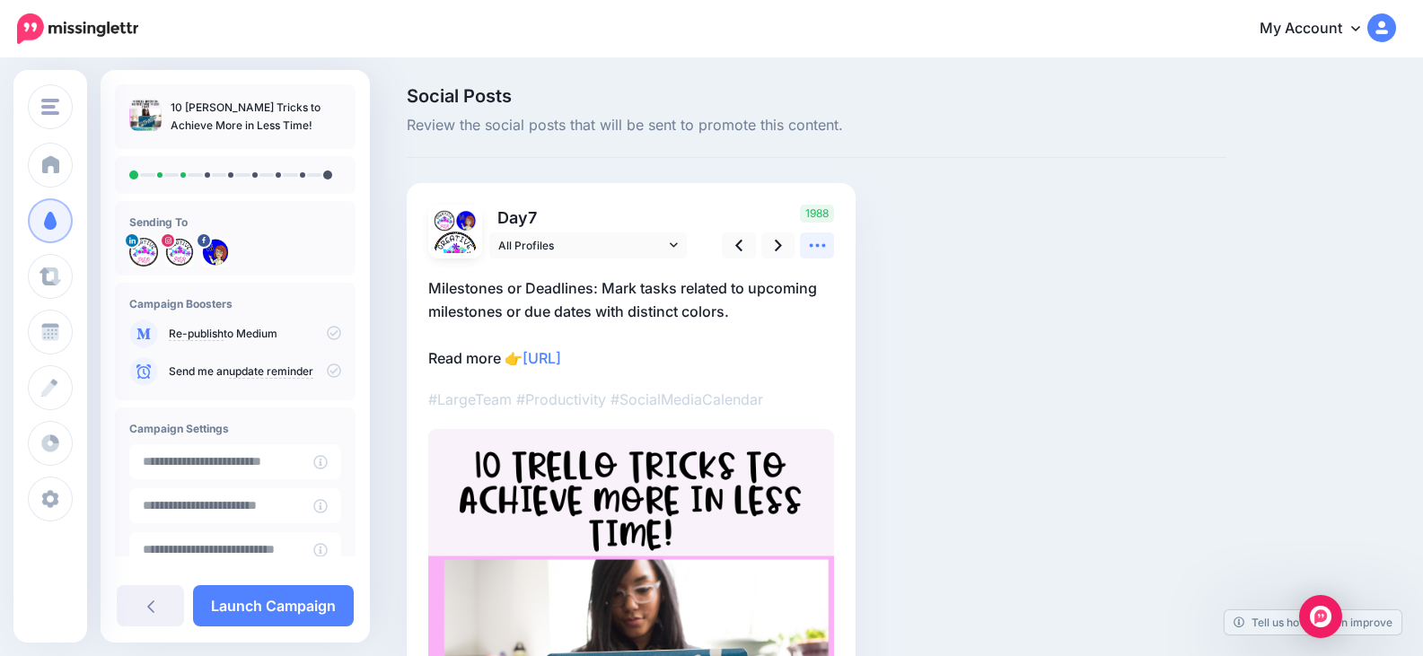
click at [812, 255] on link at bounding box center [817, 245] width 34 height 26
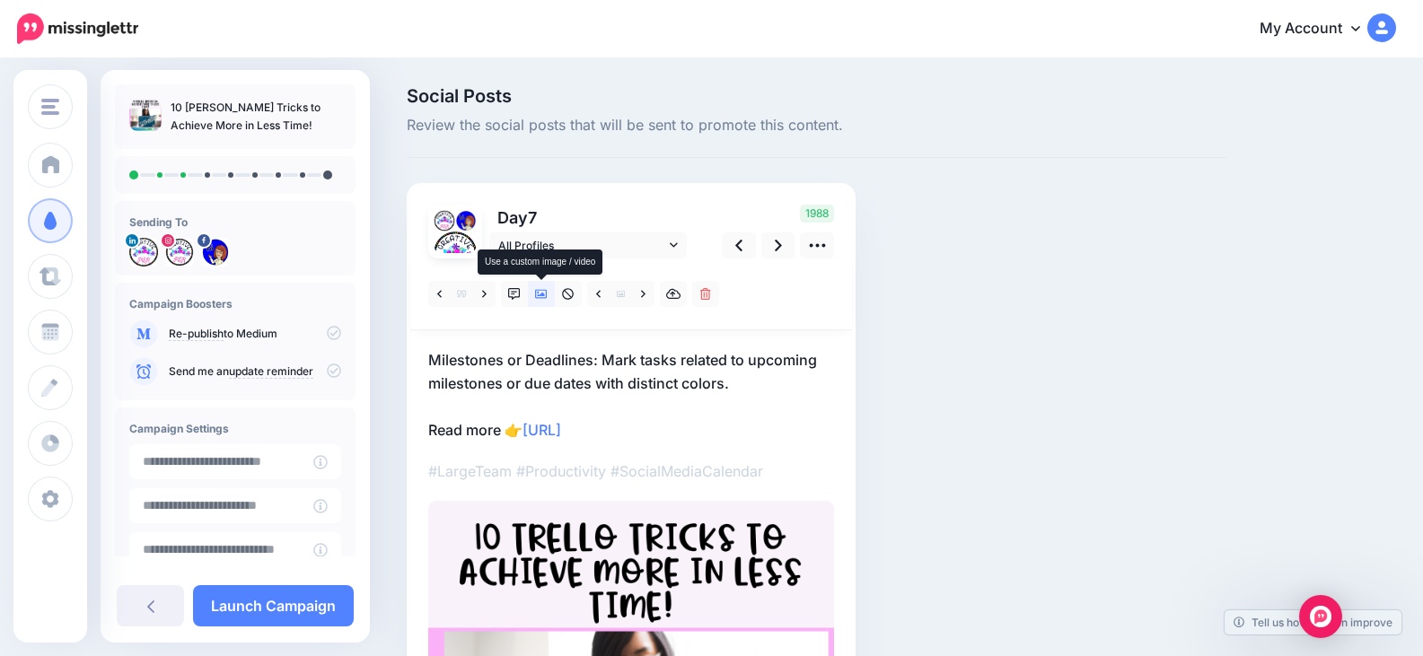
click at [539, 294] on icon at bounding box center [541, 294] width 13 height 9
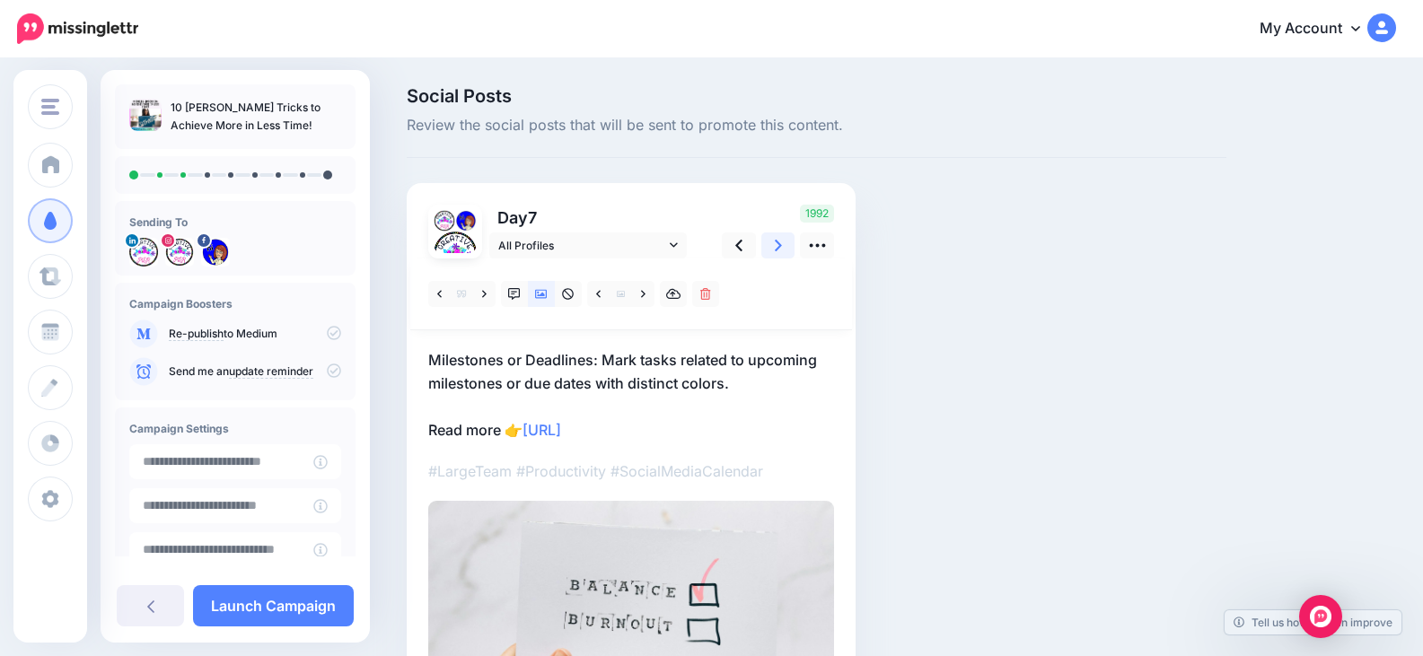
click at [779, 239] on icon at bounding box center [778, 245] width 7 height 19
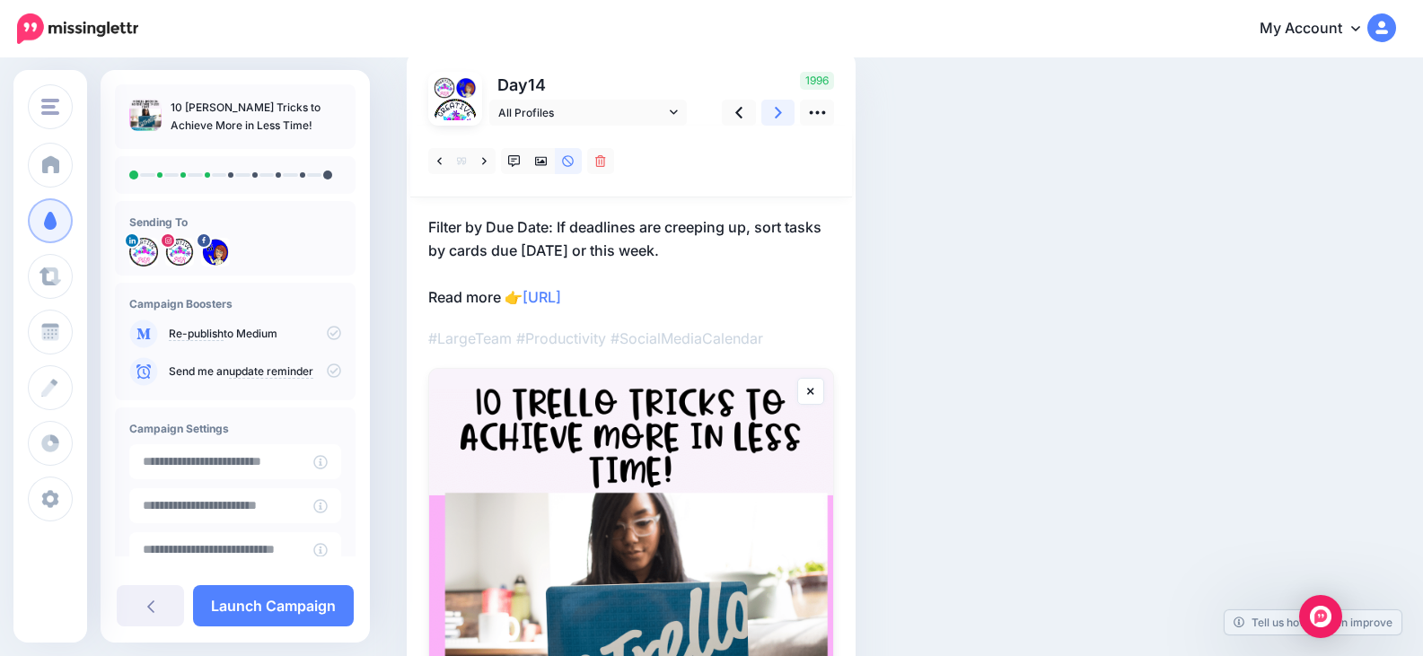
scroll to position [90, 0]
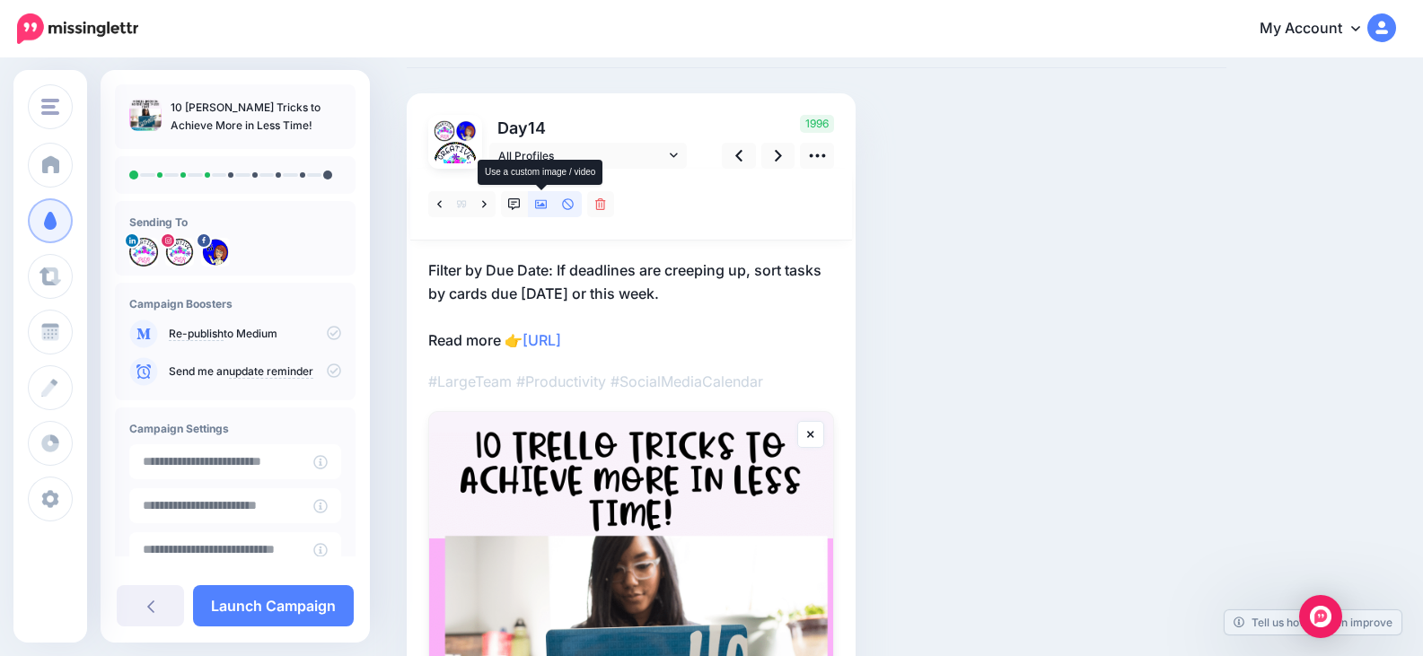
click at [543, 206] on icon at bounding box center [541, 204] width 13 height 9
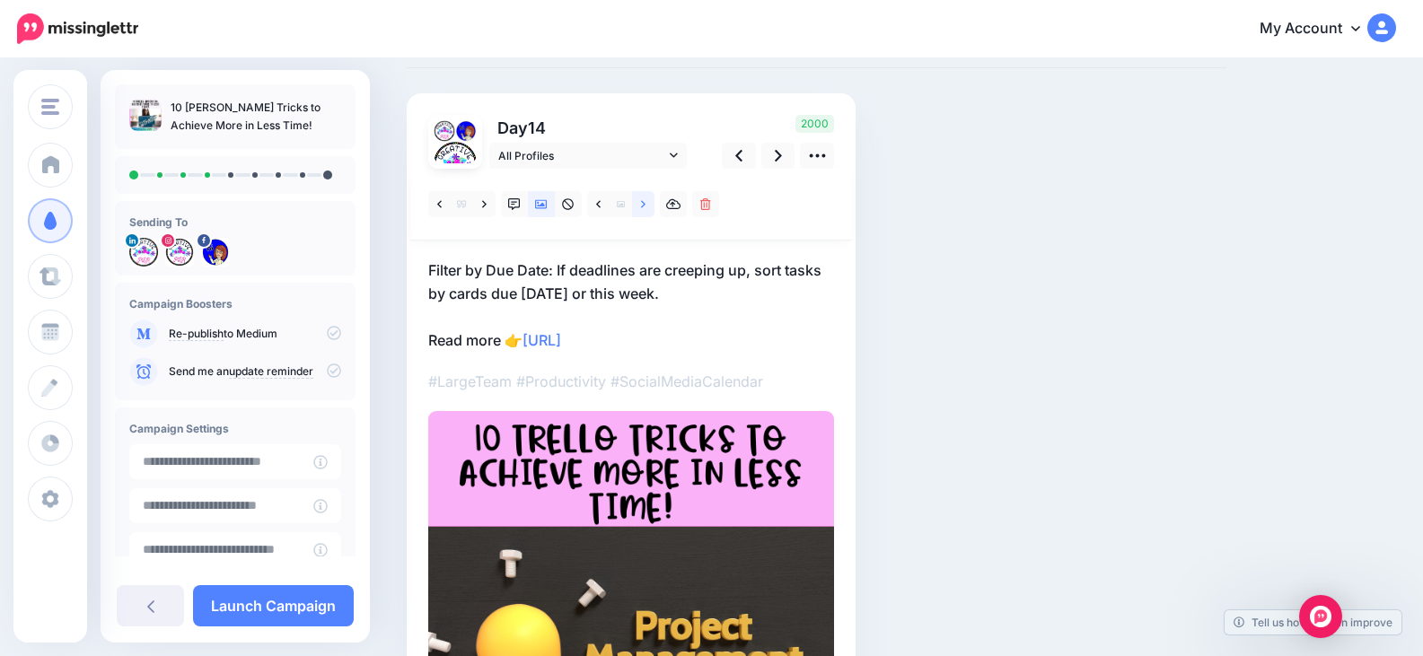
click at [650, 206] on link at bounding box center [643, 204] width 22 height 26
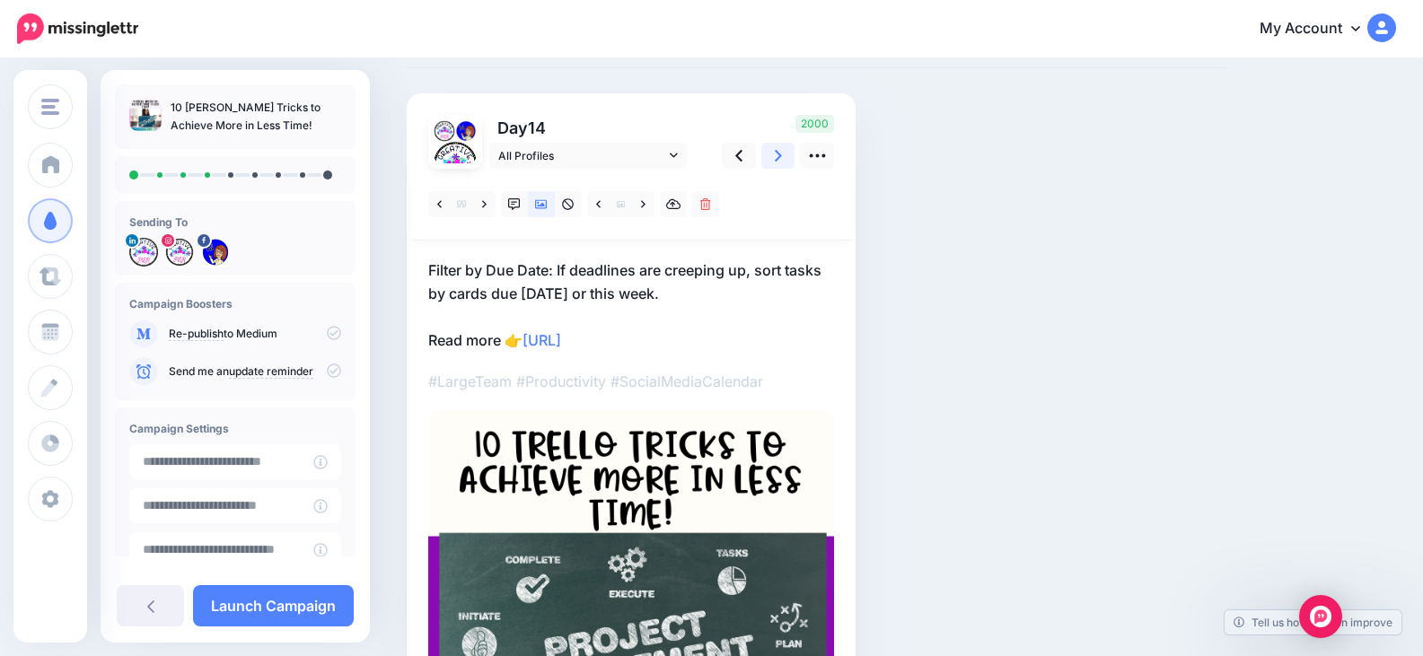
click at [771, 161] on link at bounding box center [778, 156] width 34 height 26
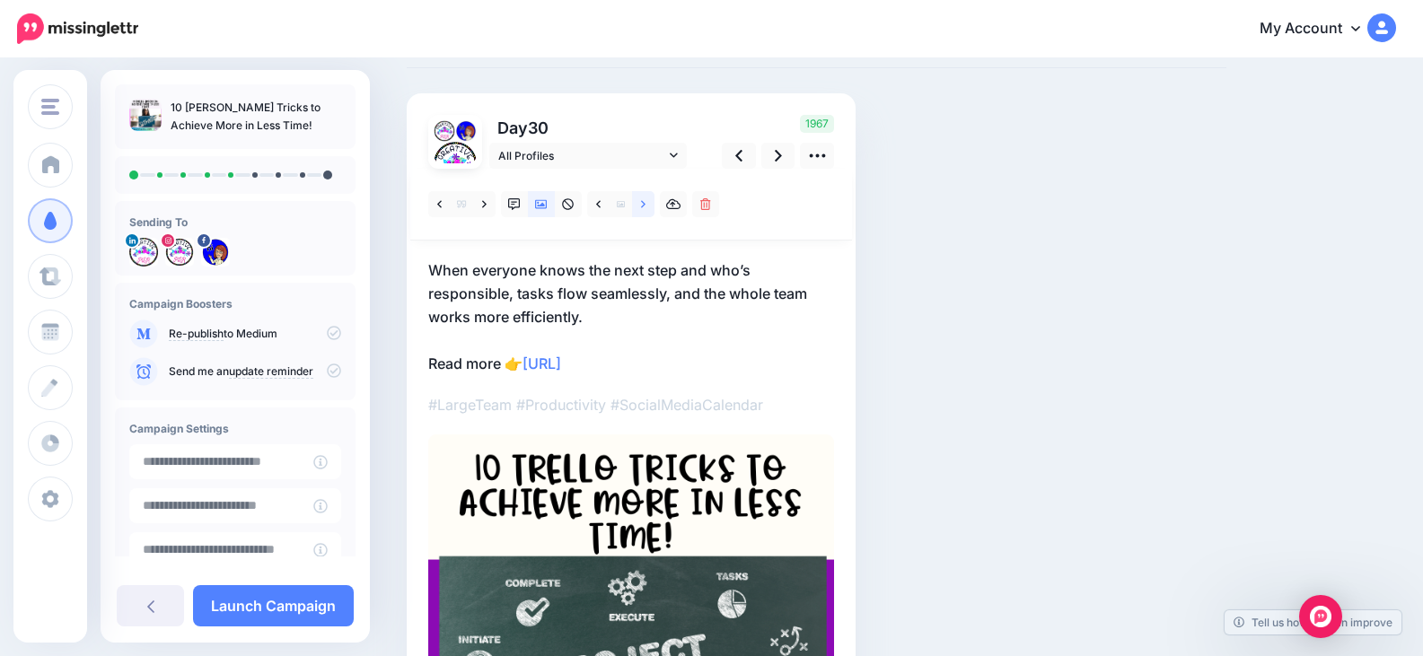
click at [647, 206] on link at bounding box center [643, 204] width 22 height 26
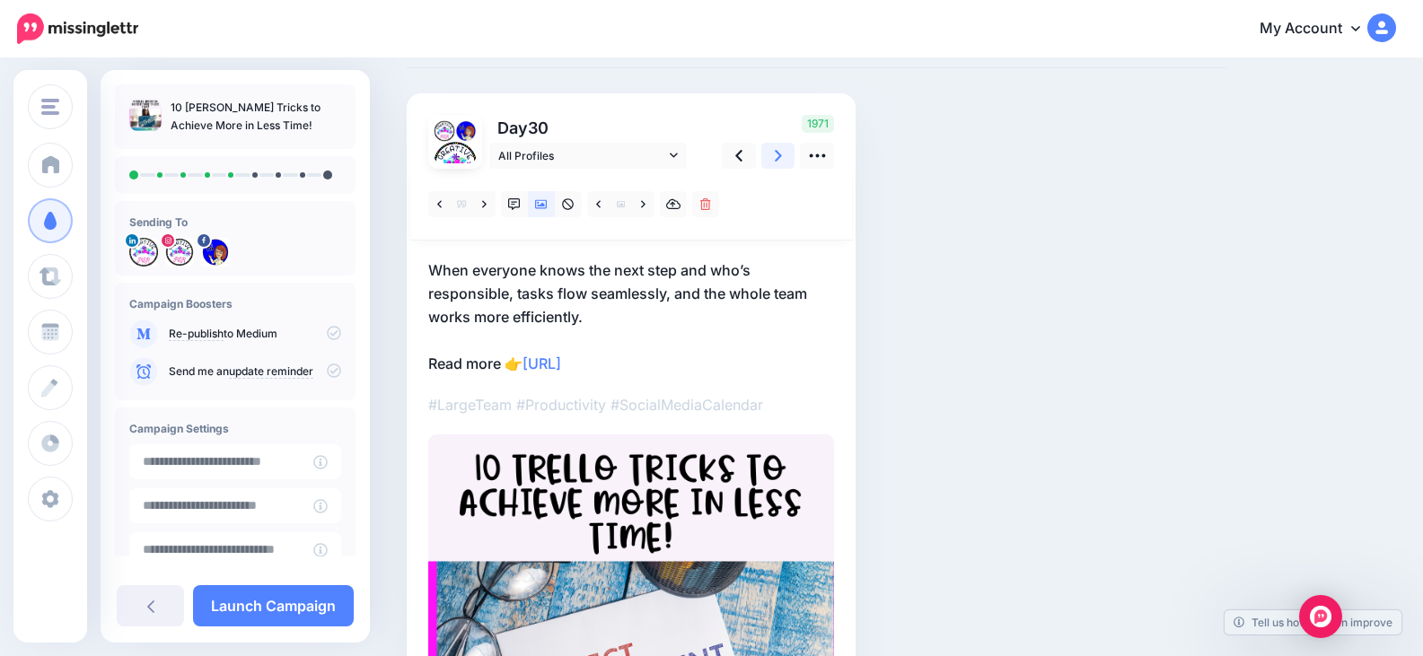
click at [767, 162] on link at bounding box center [778, 156] width 34 height 26
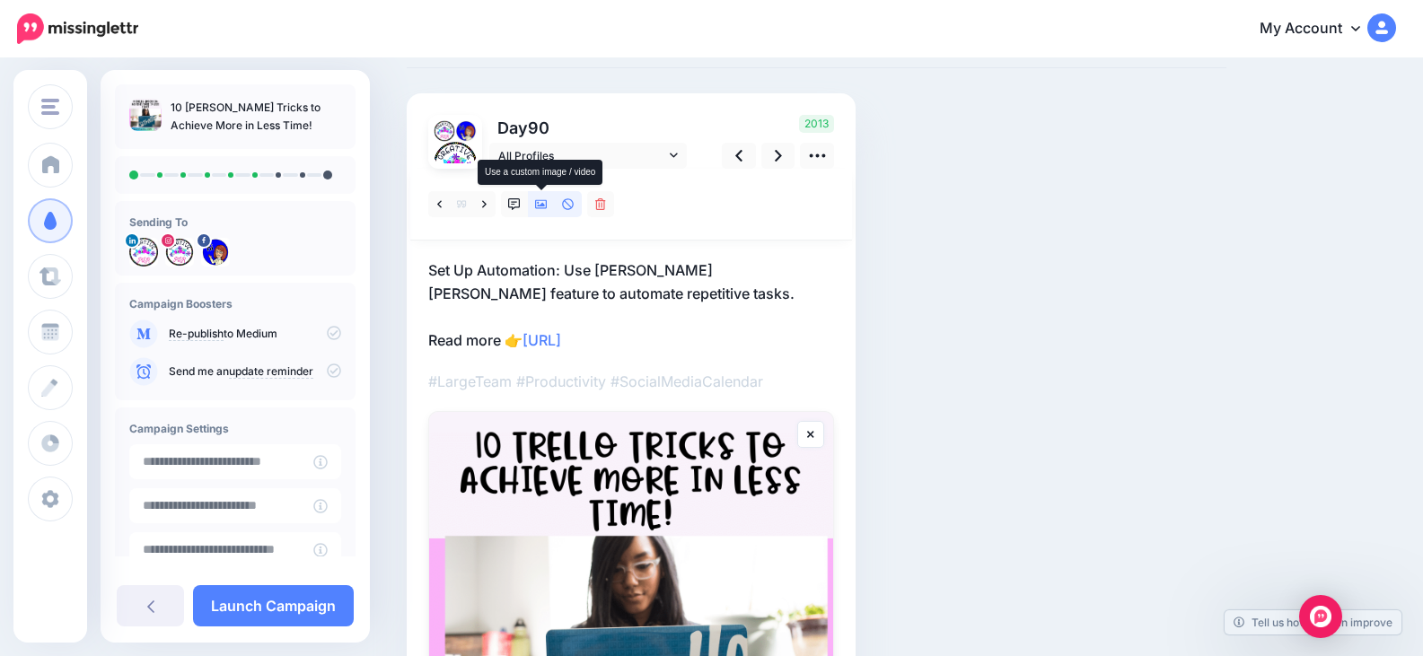
click at [541, 214] on link at bounding box center [541, 204] width 27 height 26
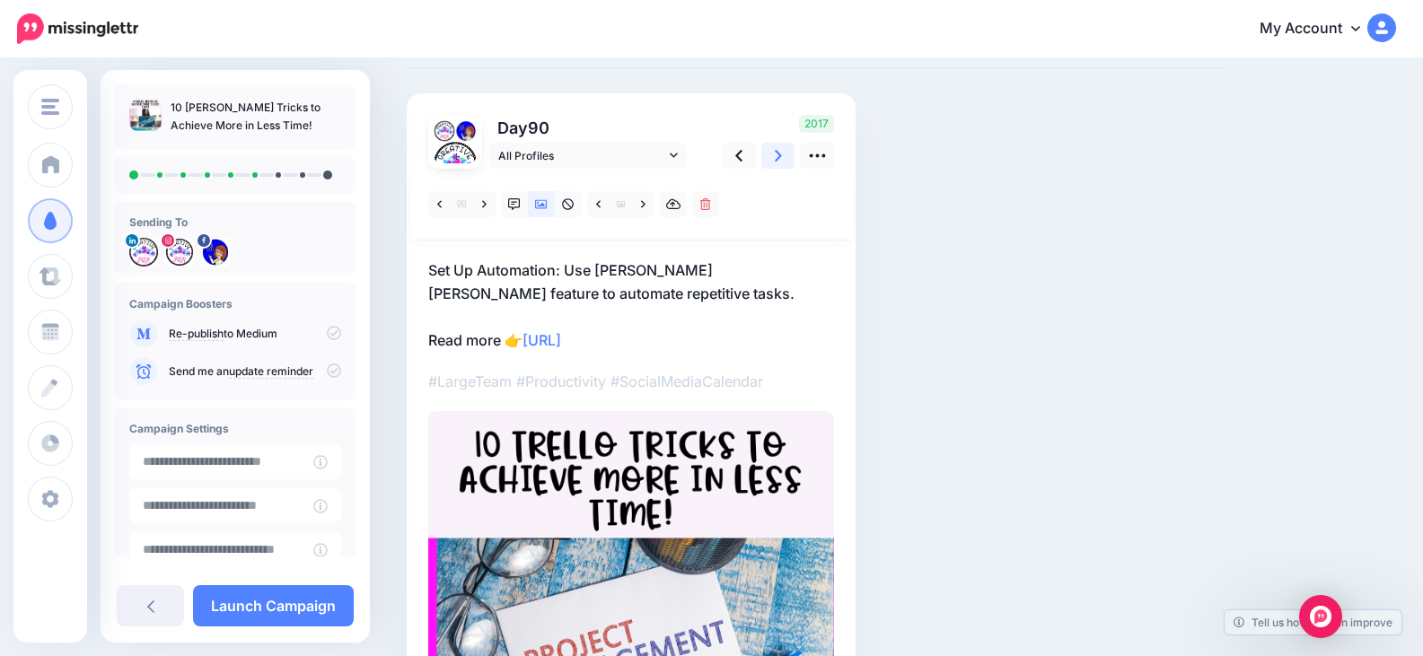
click at [789, 162] on link at bounding box center [778, 156] width 34 height 26
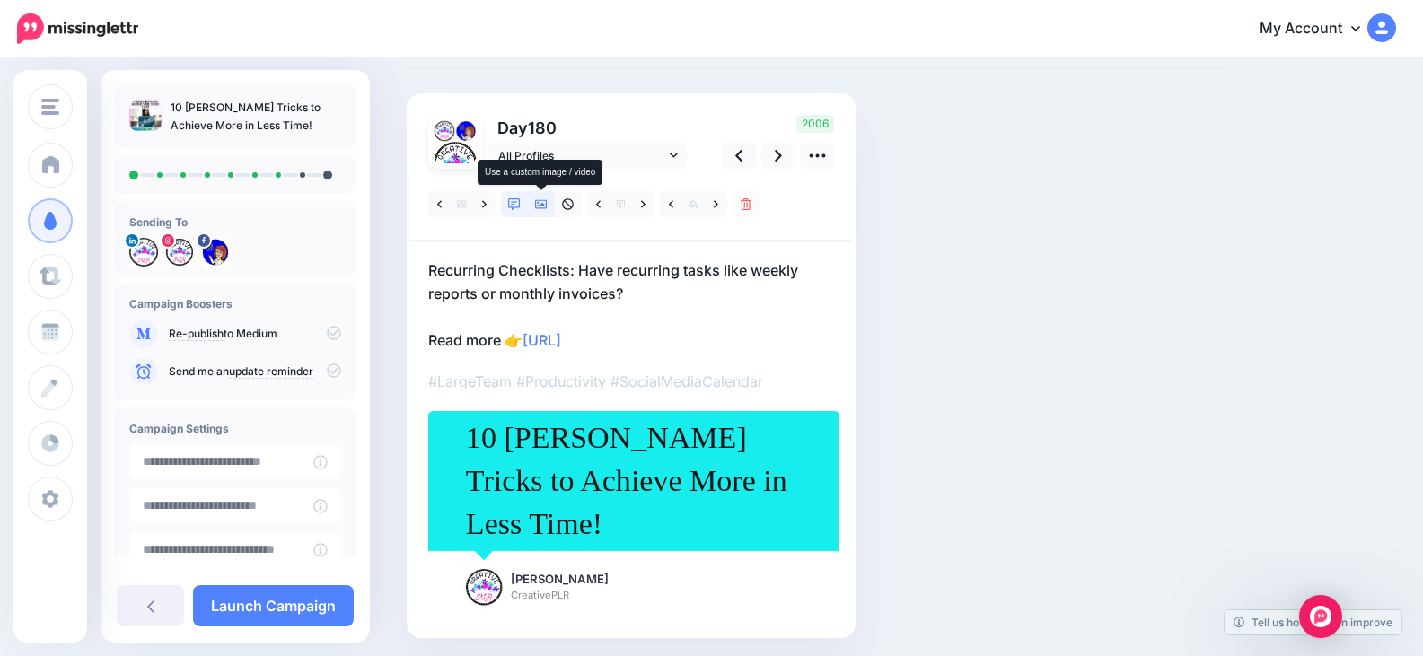
click at [536, 208] on icon at bounding box center [541, 204] width 13 height 9
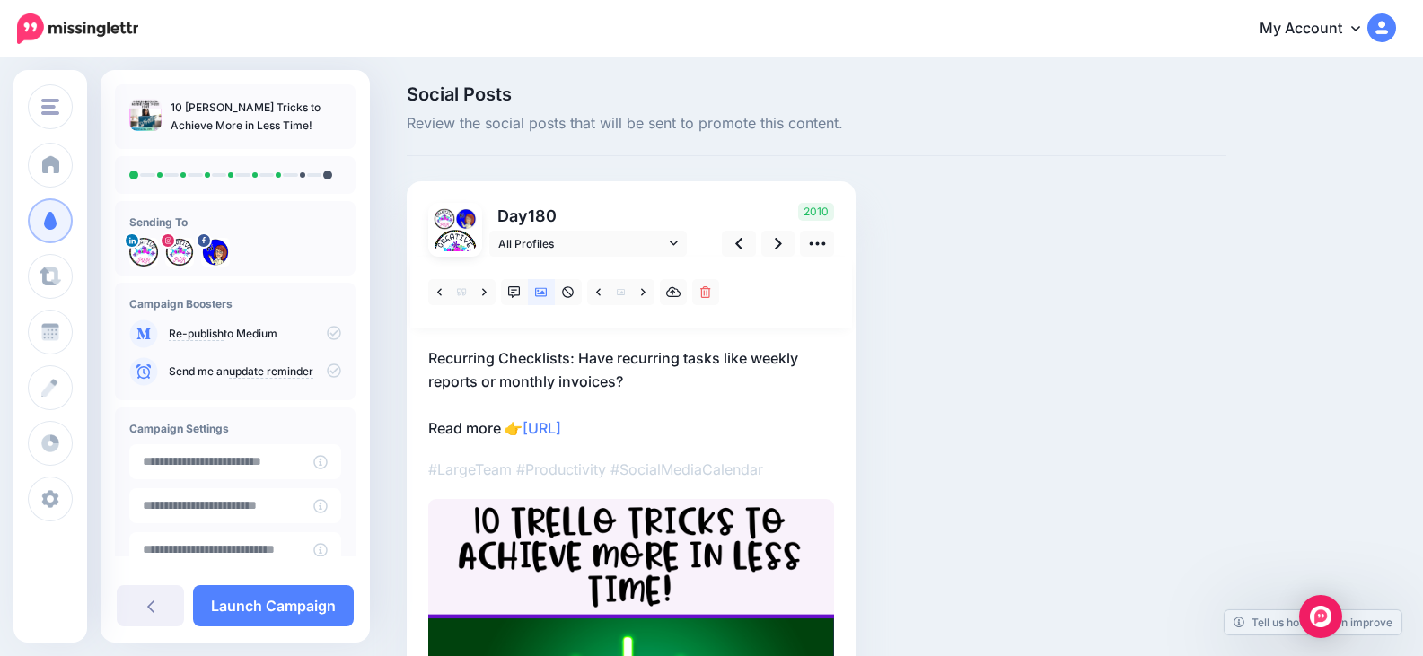
scroll to position [0, 0]
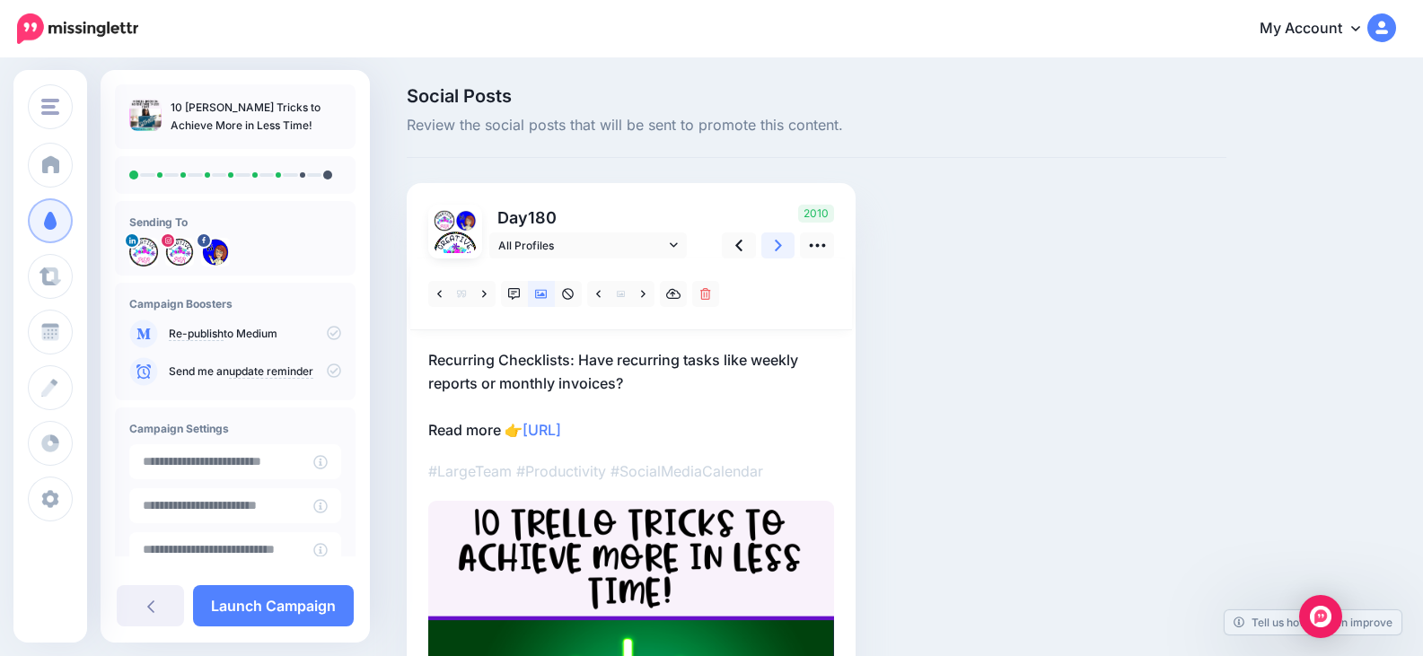
click at [779, 245] on icon at bounding box center [778, 246] width 7 height 12
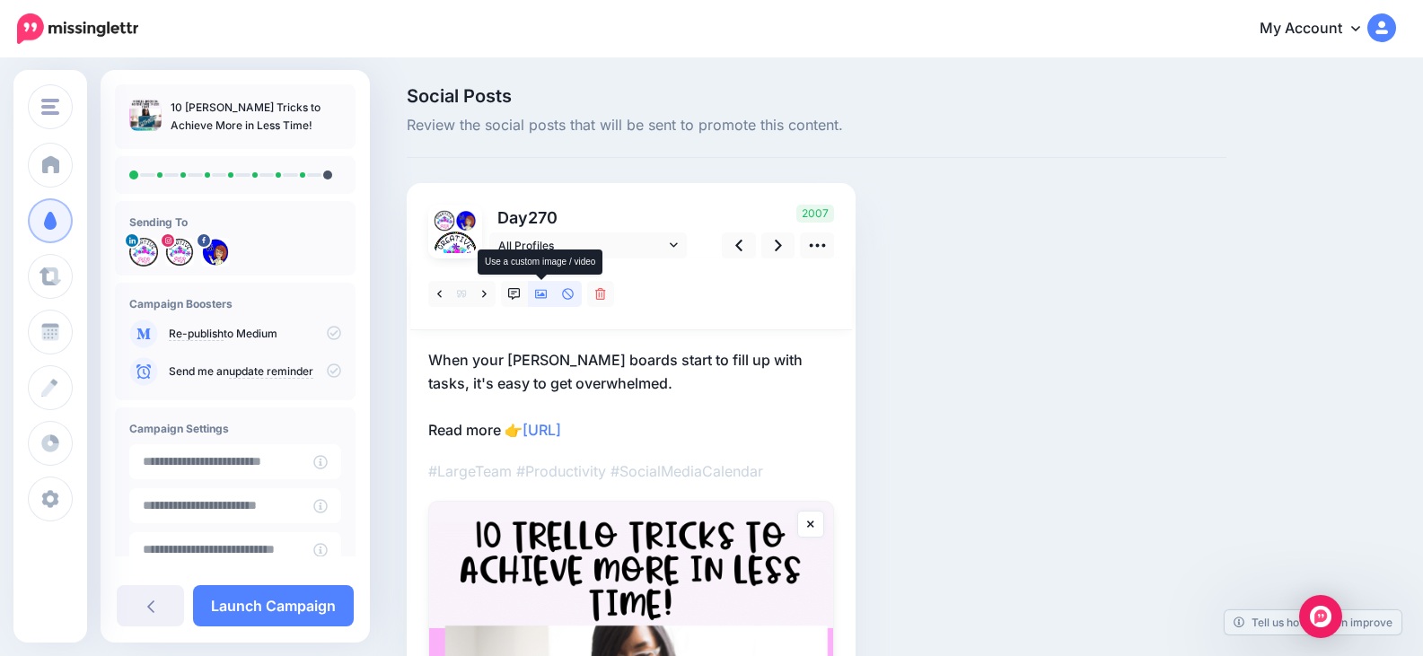
click at [547, 299] on icon at bounding box center [541, 294] width 13 height 13
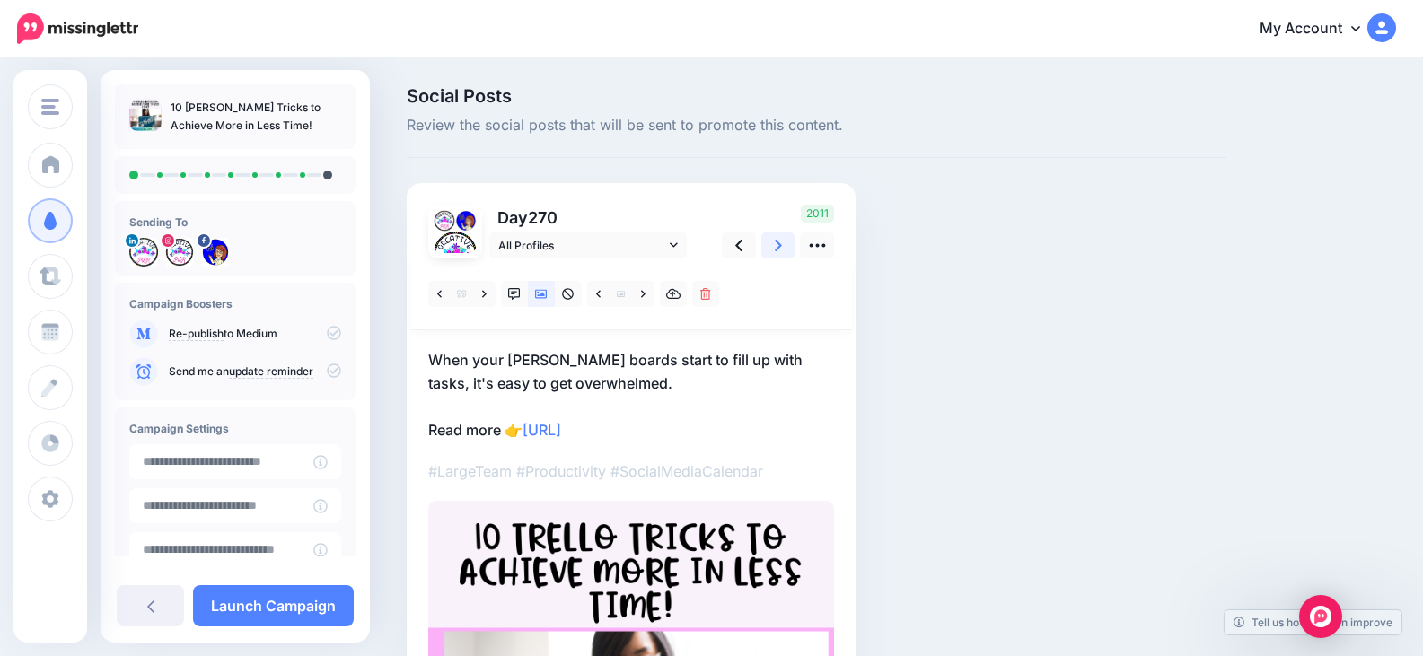
click at [780, 255] on icon at bounding box center [778, 245] width 7 height 19
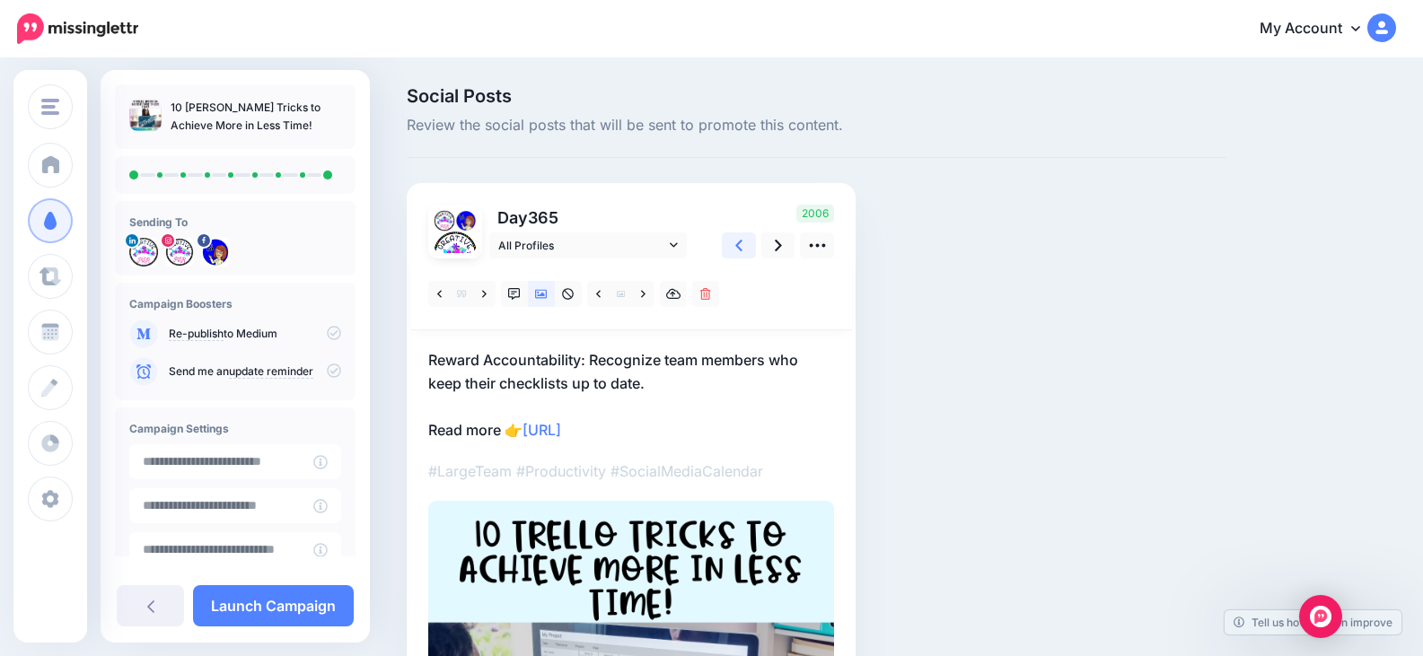
click at [737, 246] on icon at bounding box center [738, 246] width 7 height 12
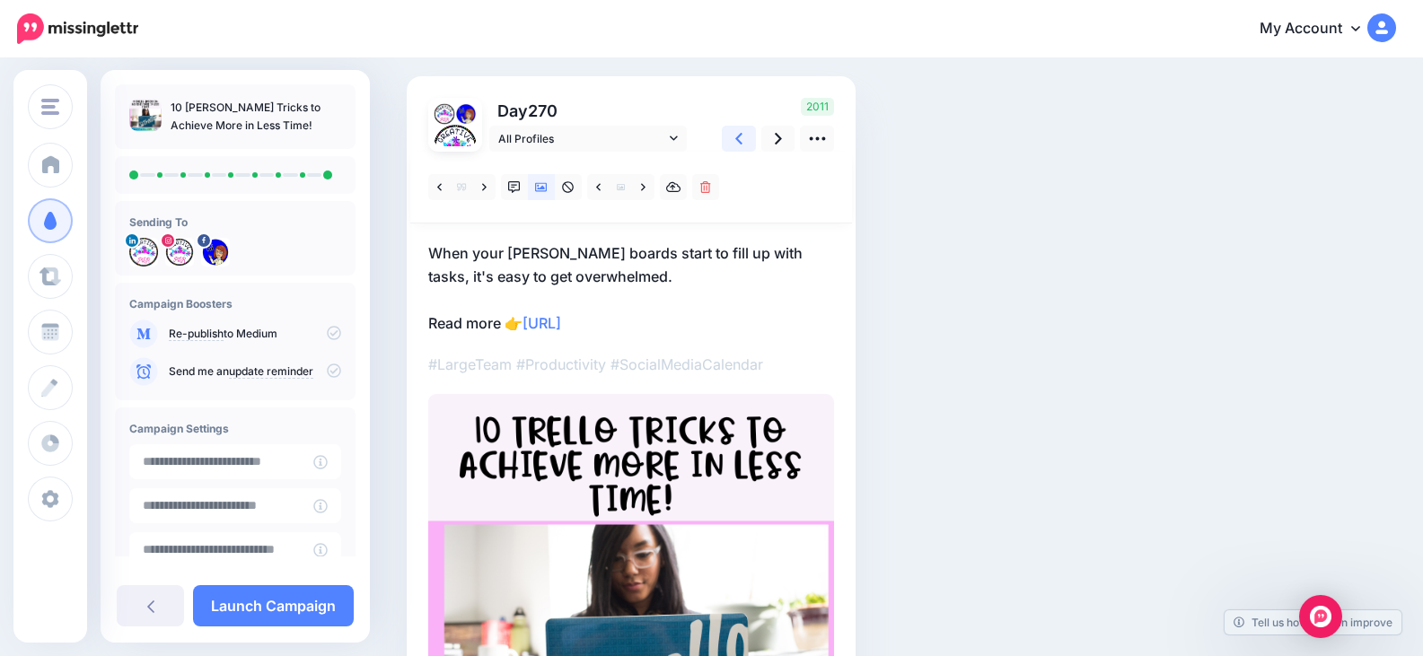
scroll to position [90, 0]
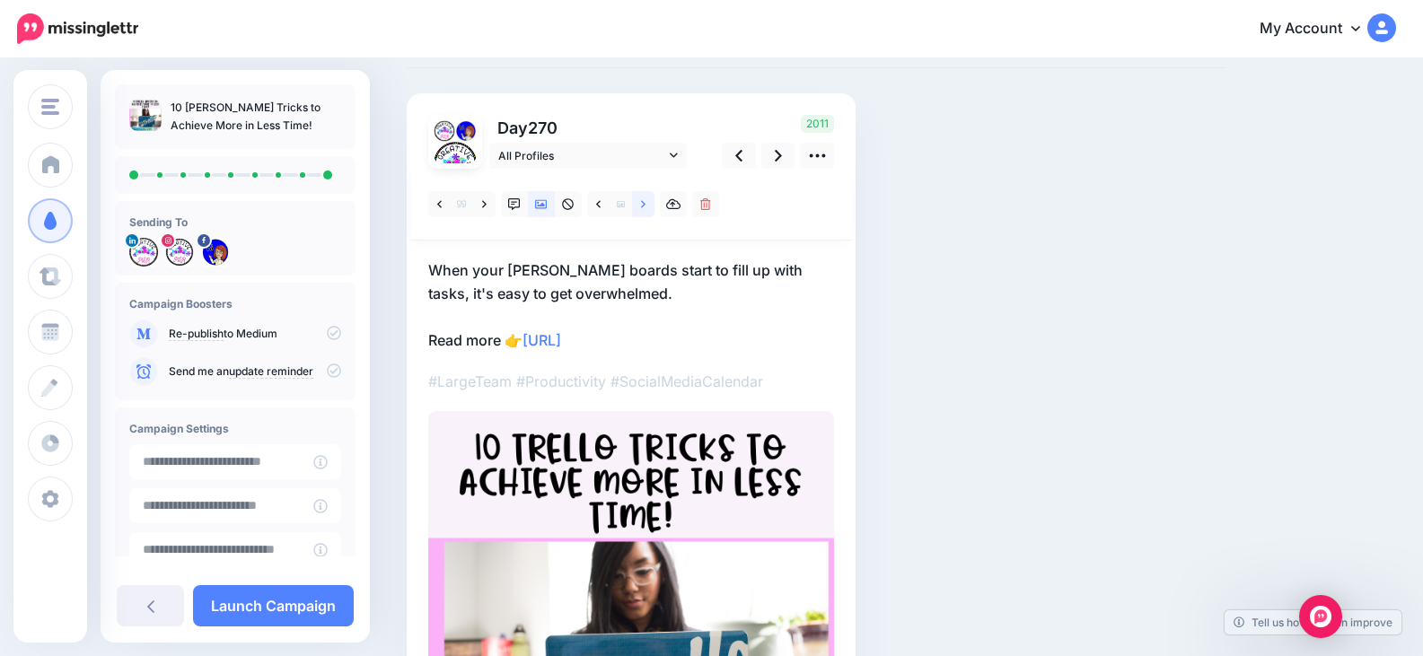
click at [644, 206] on icon at bounding box center [643, 204] width 4 height 13
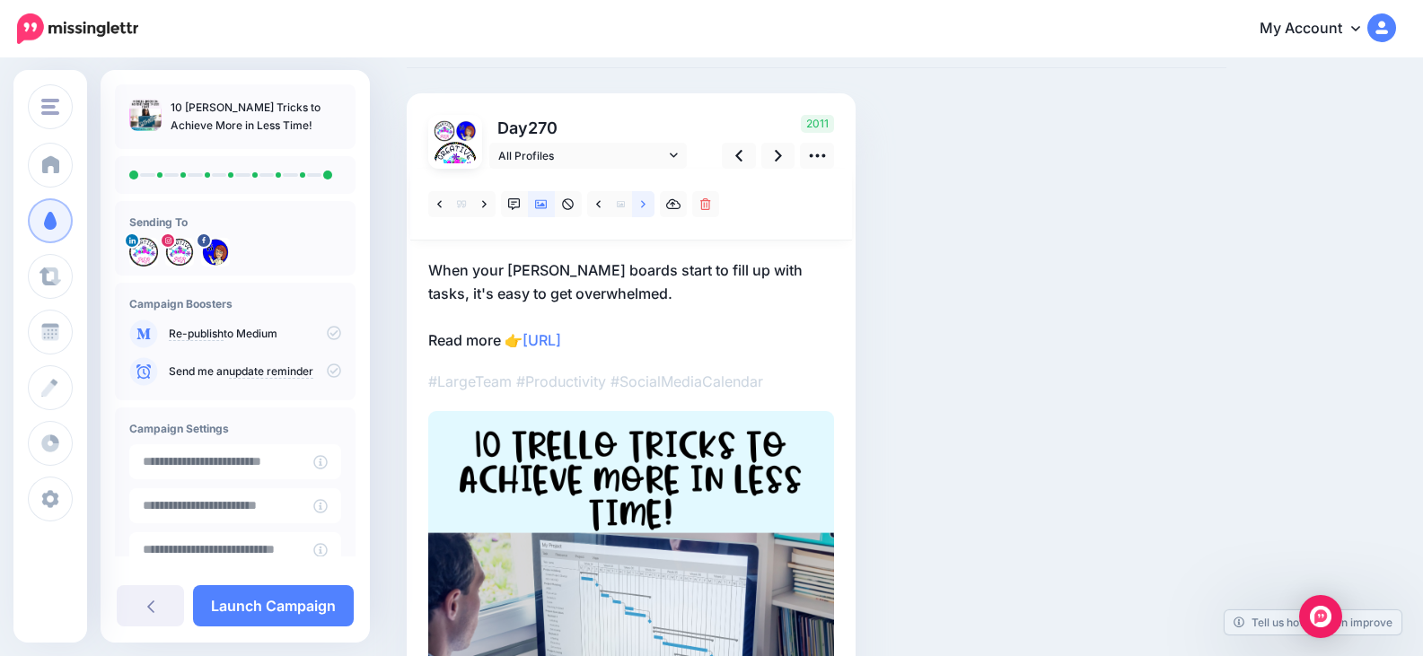
click at [644, 206] on icon at bounding box center [643, 204] width 4 height 13
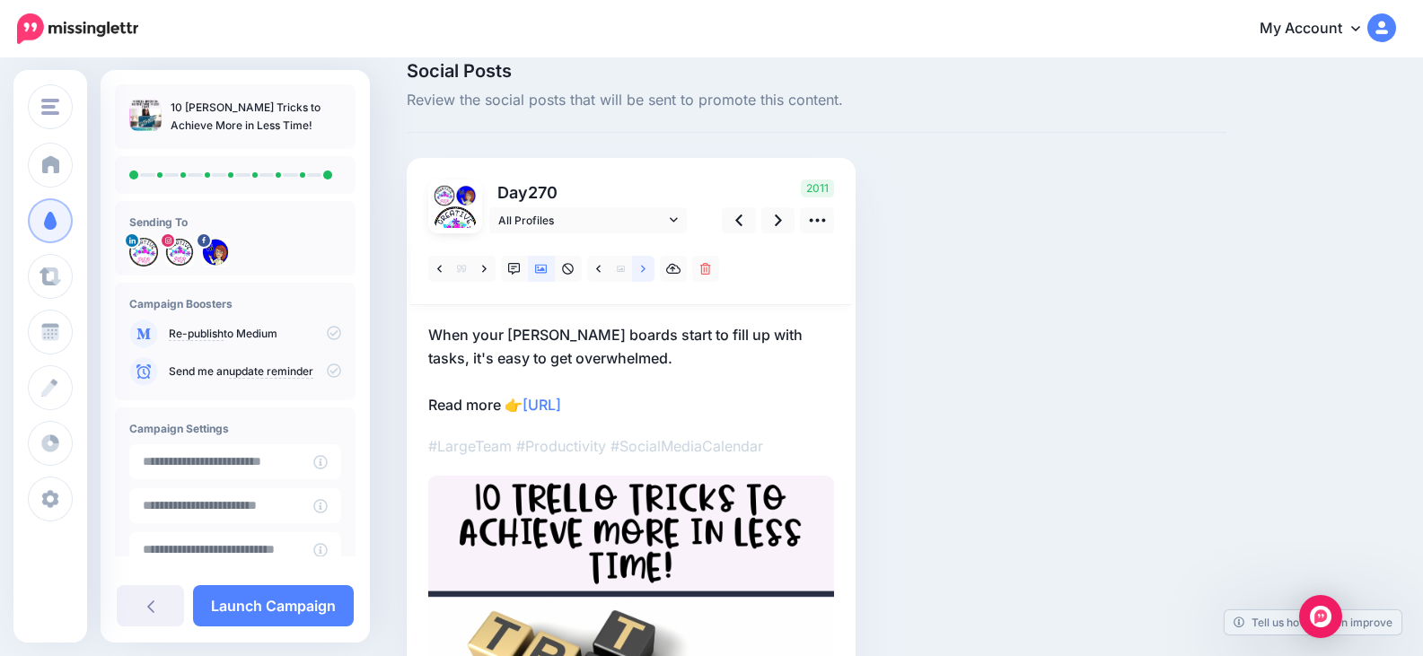
scroll to position [0, 0]
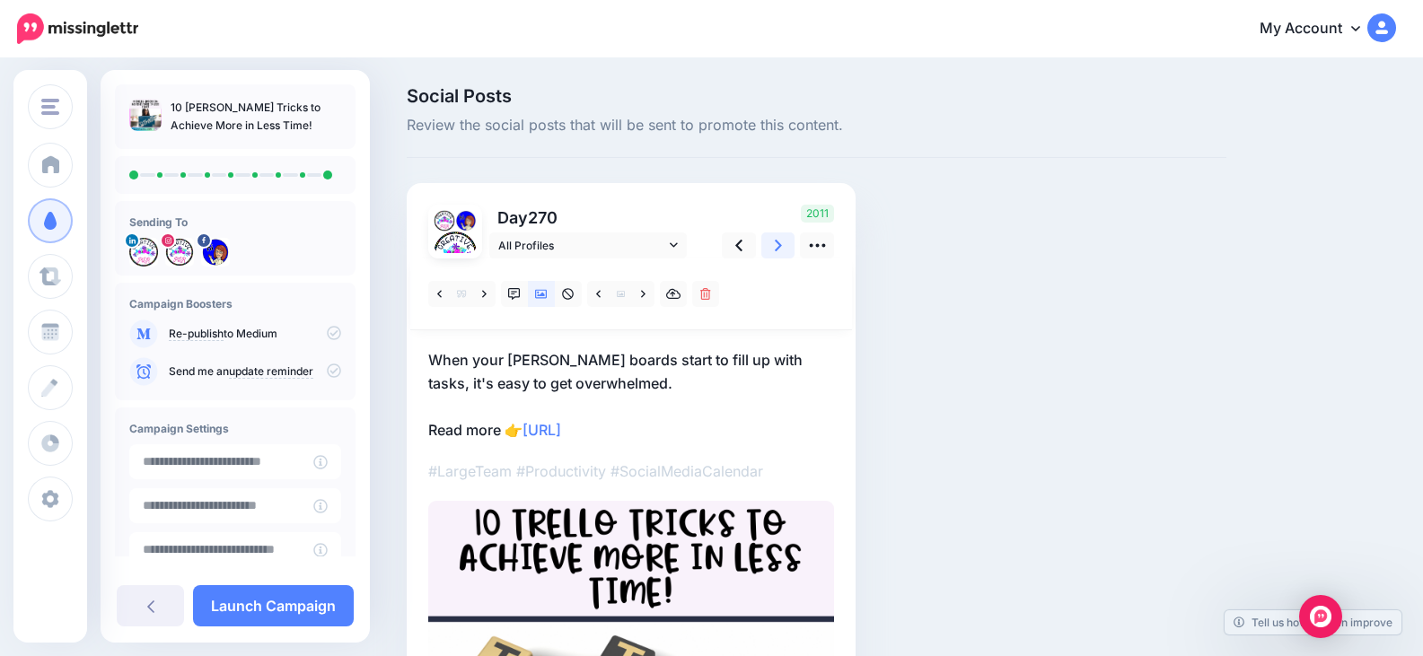
click at [783, 253] on link at bounding box center [778, 245] width 34 height 26
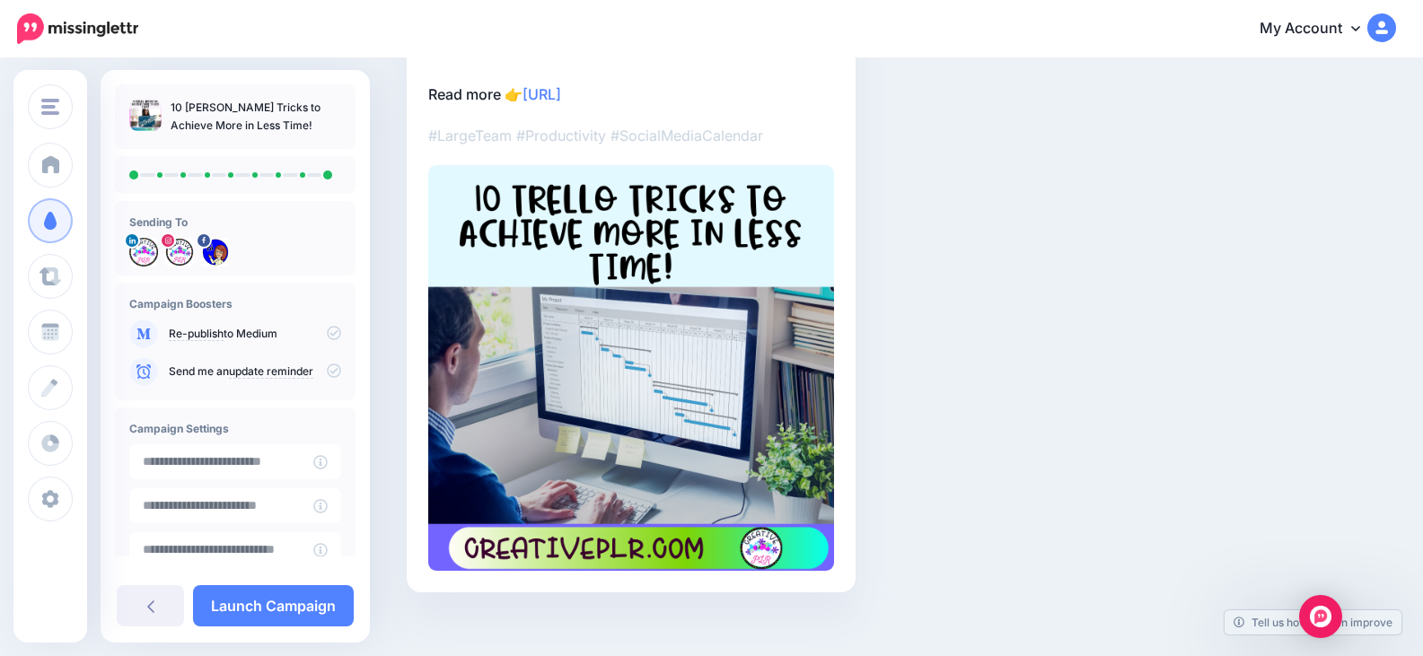
scroll to position [353, 0]
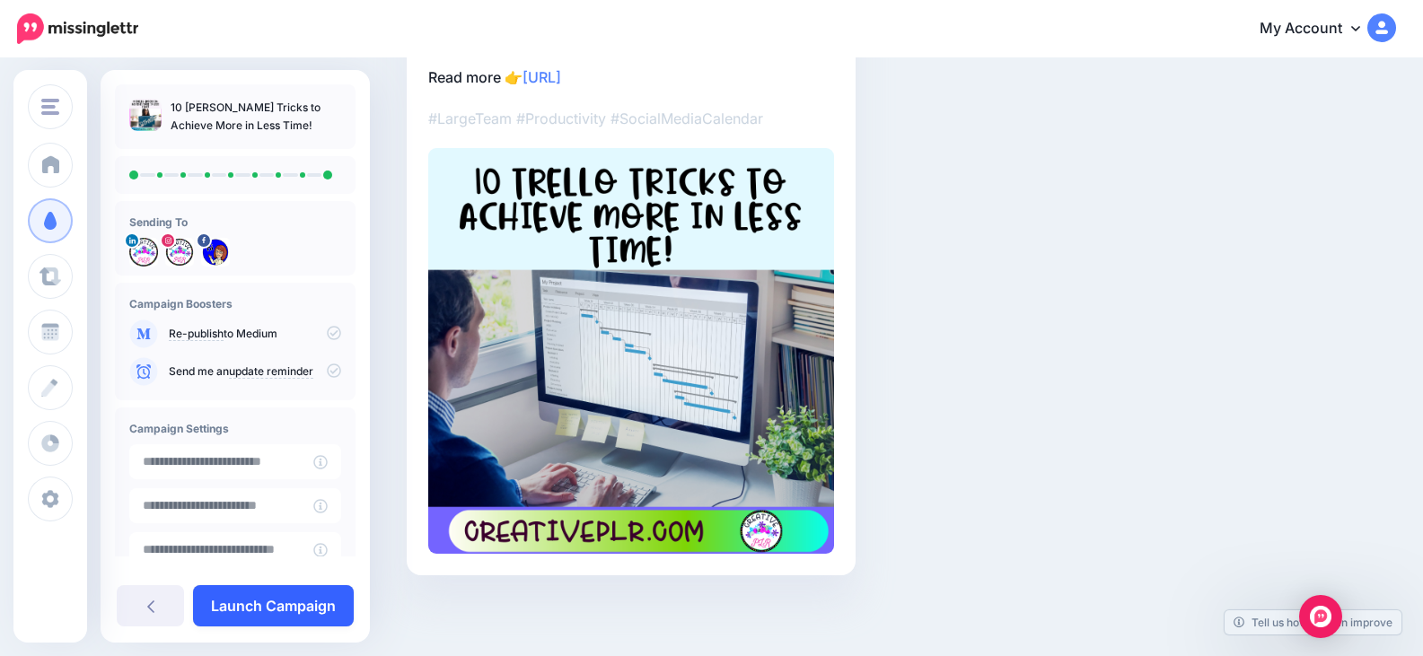
click at [276, 597] on link "Launch Campaign" at bounding box center [273, 605] width 161 height 41
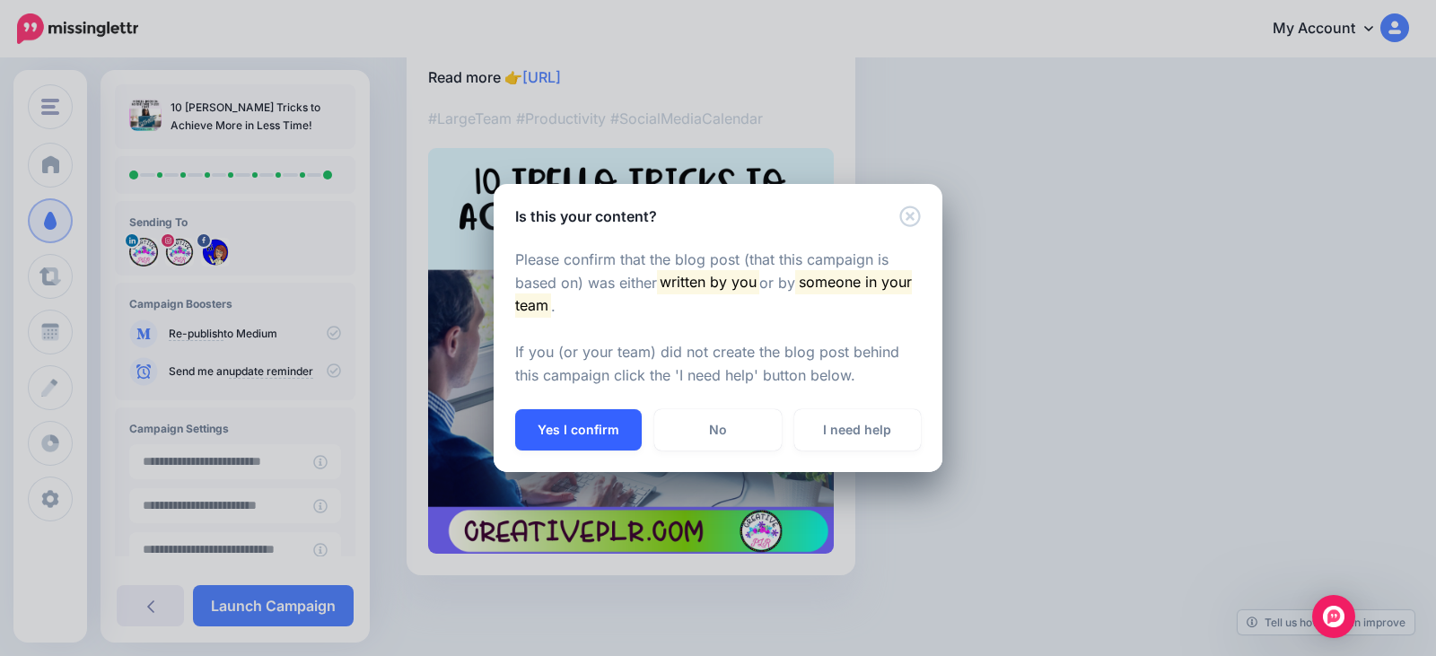
click at [590, 434] on button "Yes I confirm" at bounding box center [578, 429] width 127 height 41
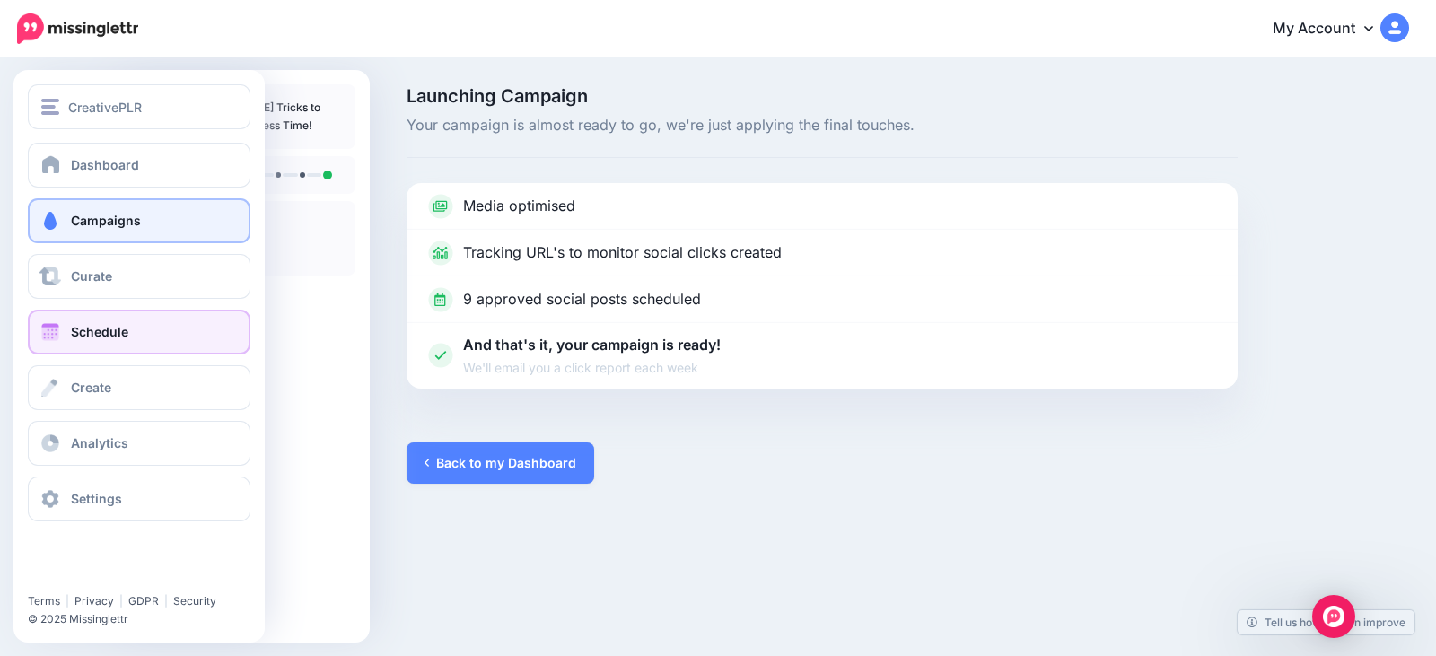
click at [48, 329] on span at bounding box center [50, 332] width 23 height 18
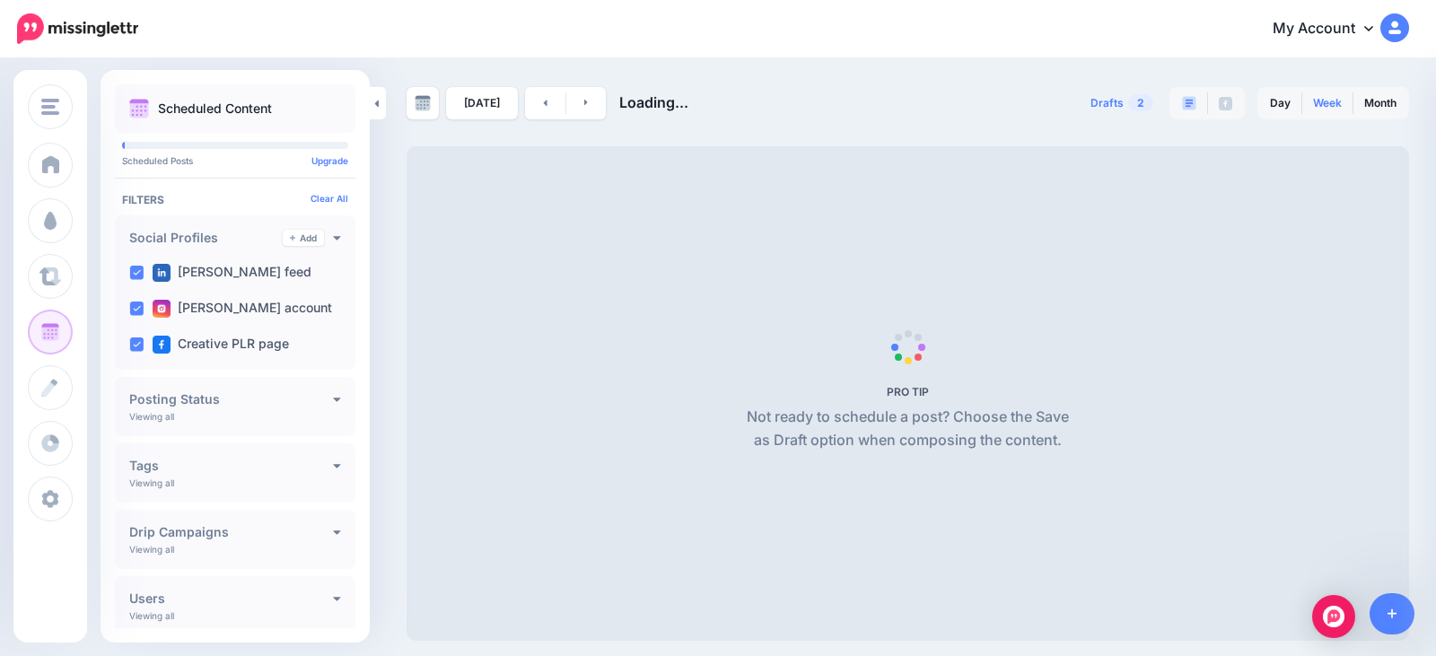
click at [1325, 111] on link "Week" at bounding box center [1327, 103] width 50 height 29
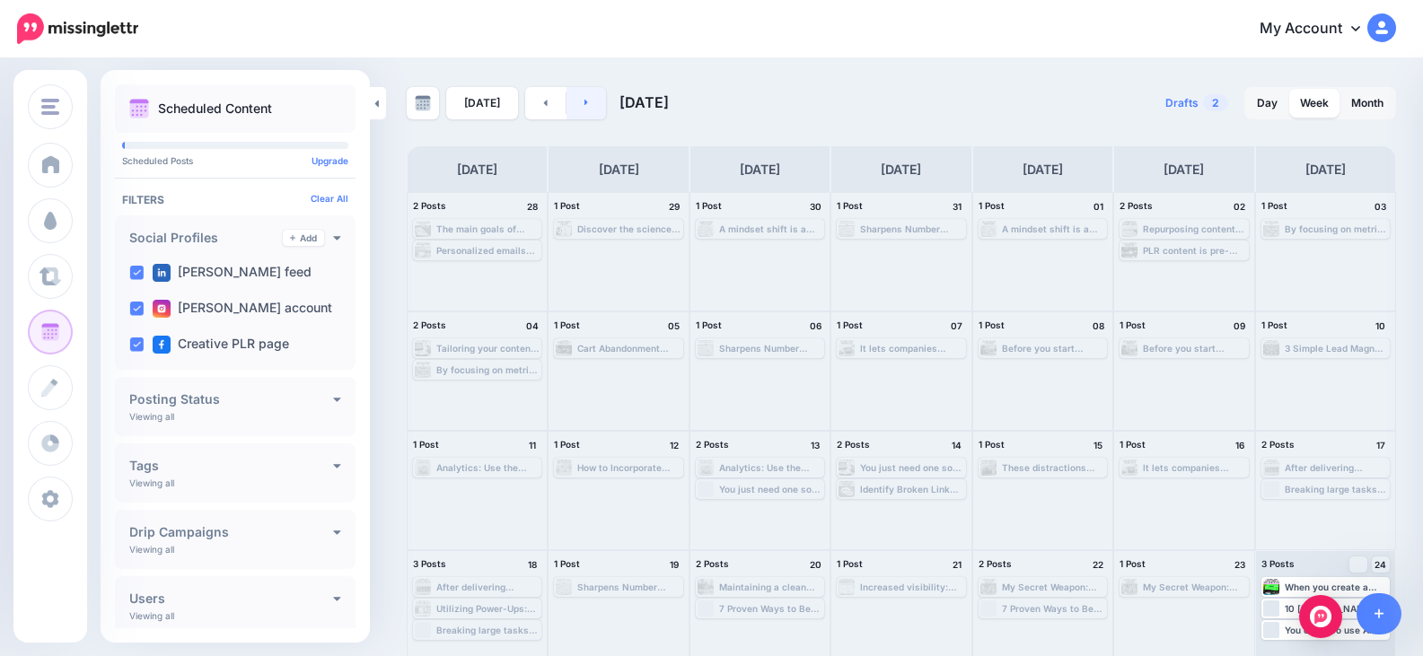
click at [596, 93] on link at bounding box center [586, 103] width 40 height 32
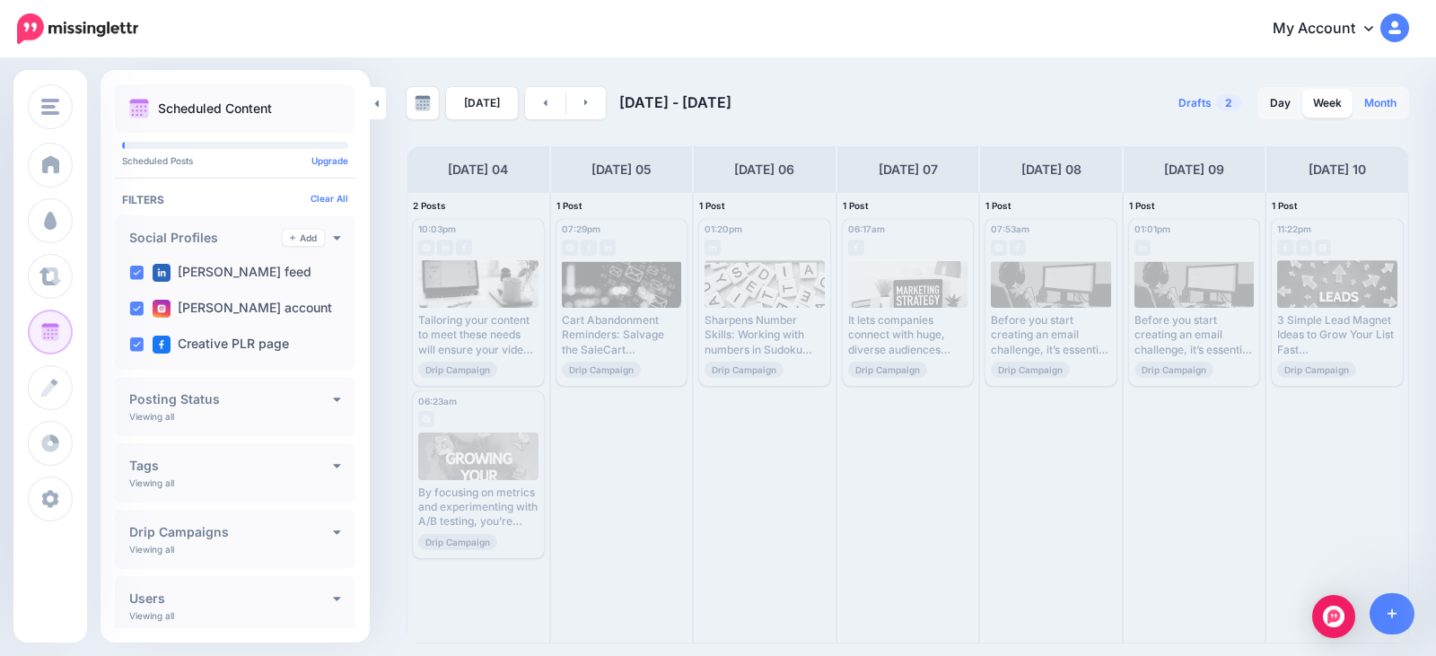
click at [1375, 92] on link "Month" at bounding box center [1381, 103] width 54 height 29
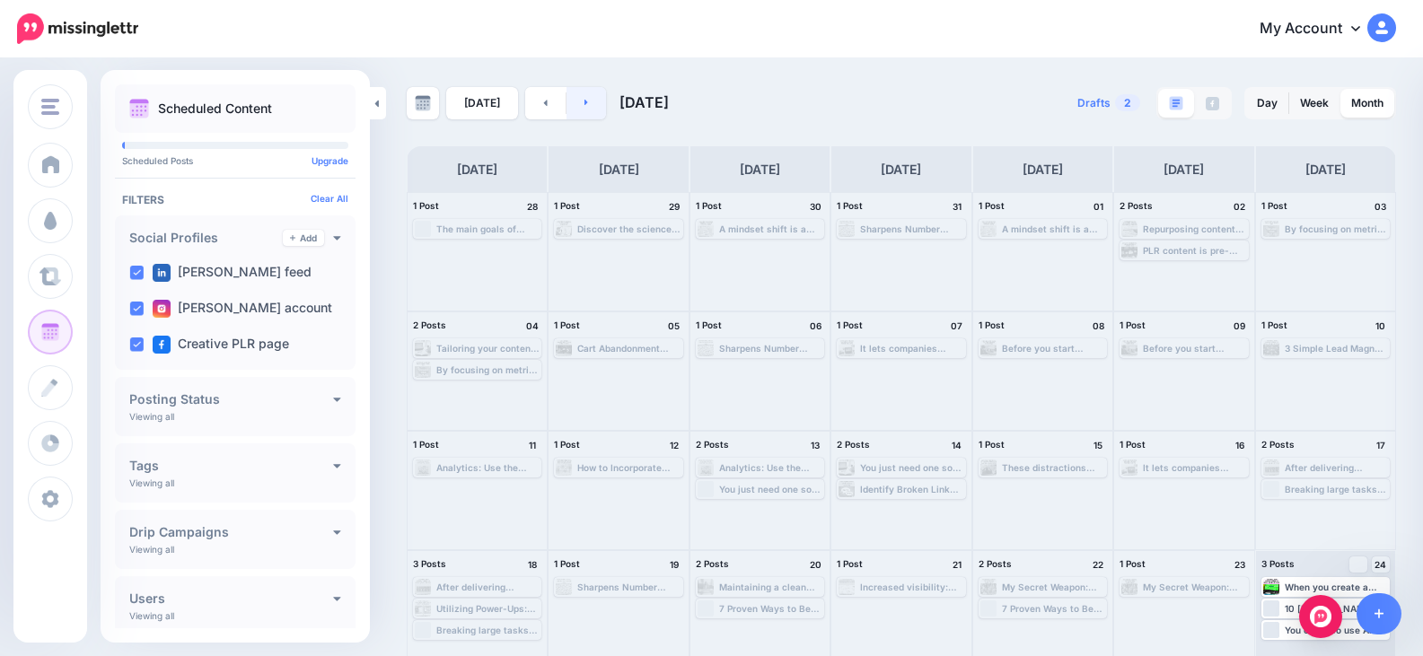
click at [592, 104] on link at bounding box center [586, 103] width 40 height 32
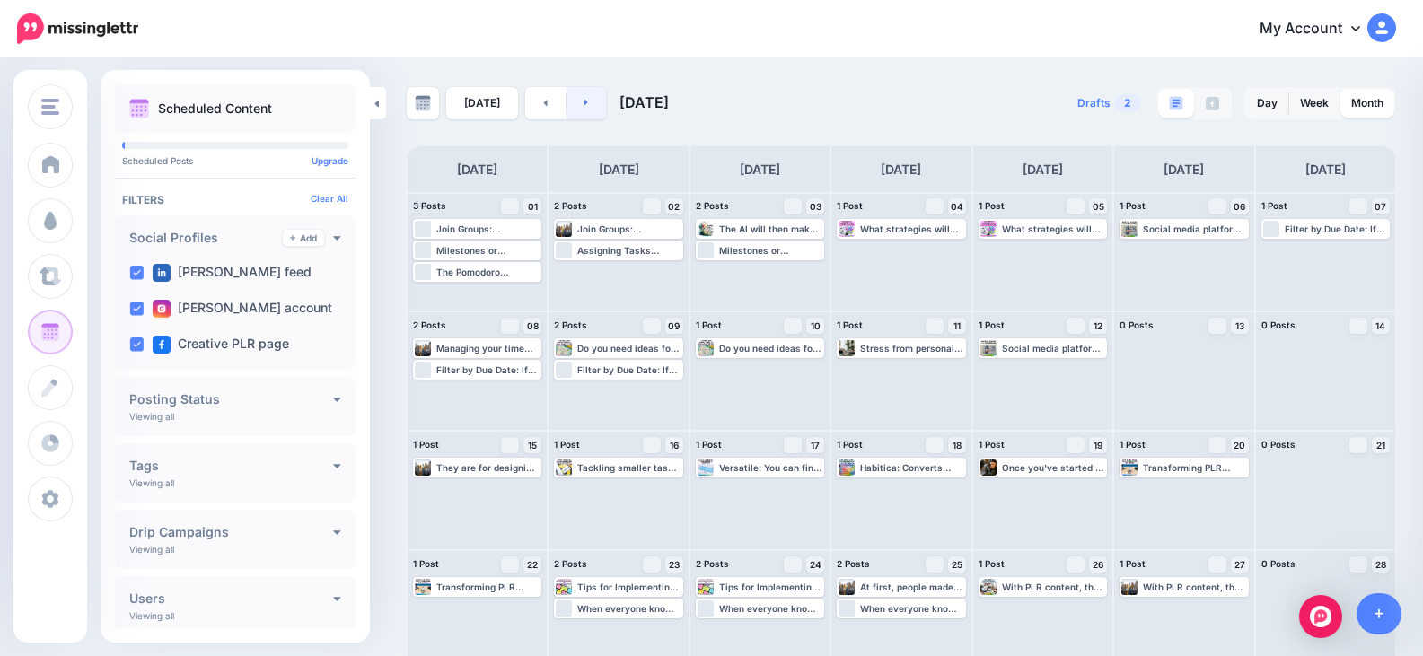
click at [584, 100] on icon at bounding box center [586, 102] width 4 height 11
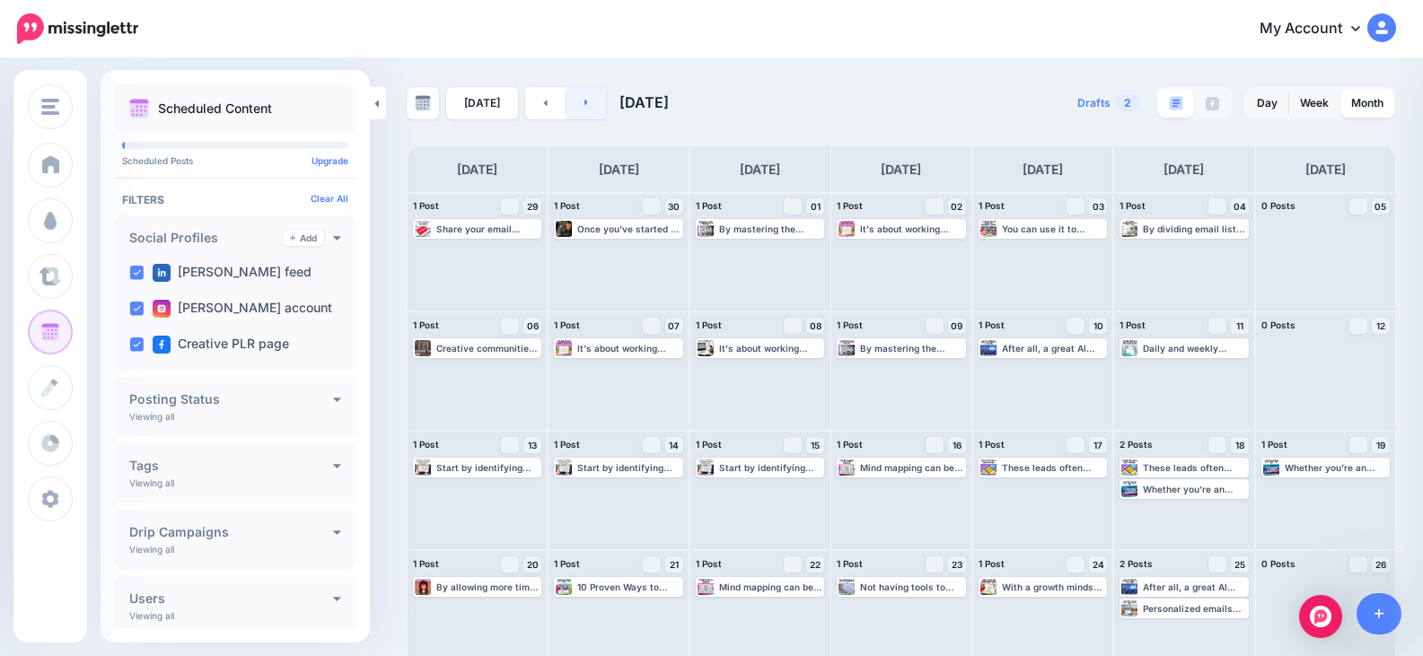
click at [585, 97] on link at bounding box center [586, 103] width 40 height 32
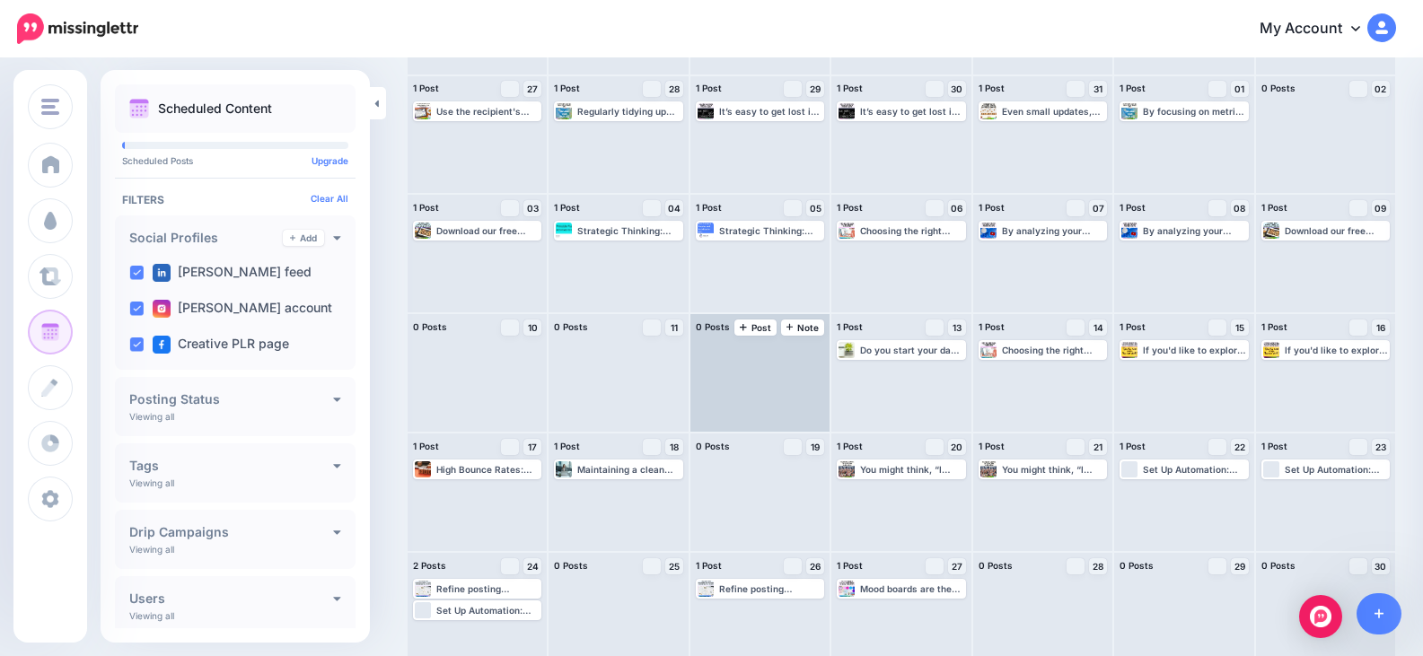
scroll to position [133, 0]
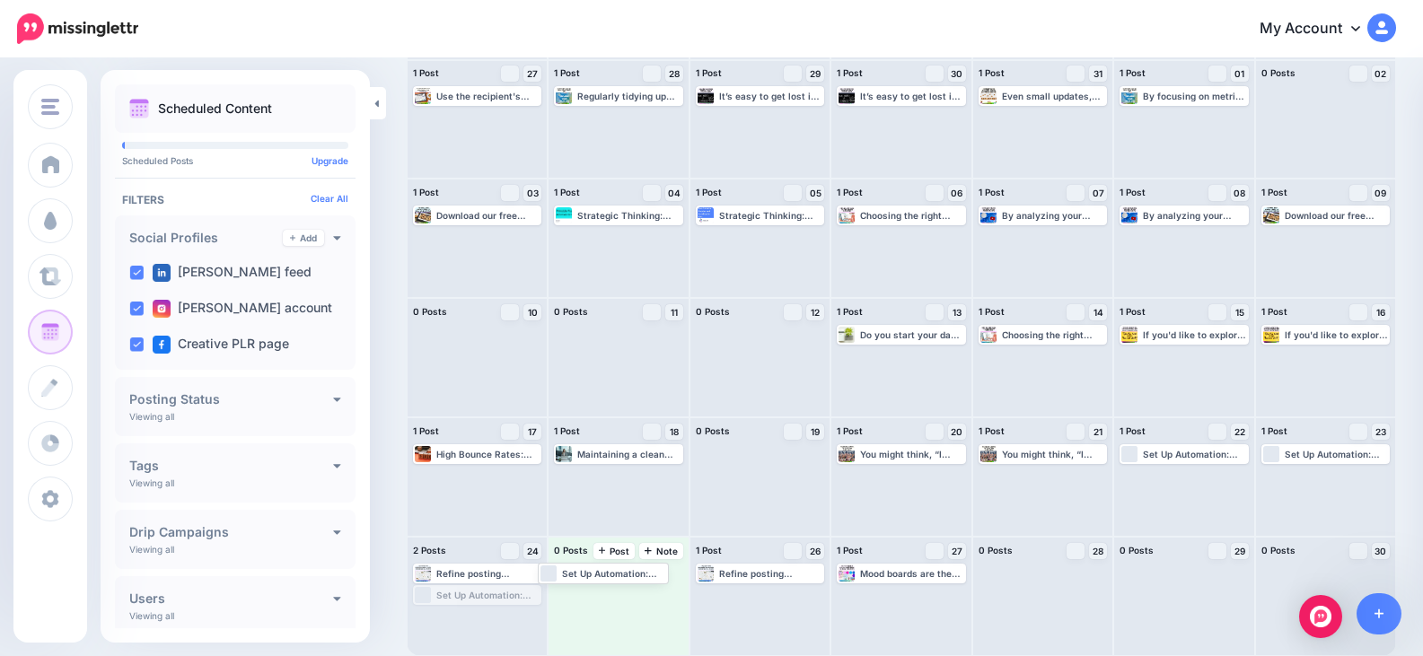
drag, startPoint x: 526, startPoint y: 597, endPoint x: 651, endPoint y: 574, distance: 126.9
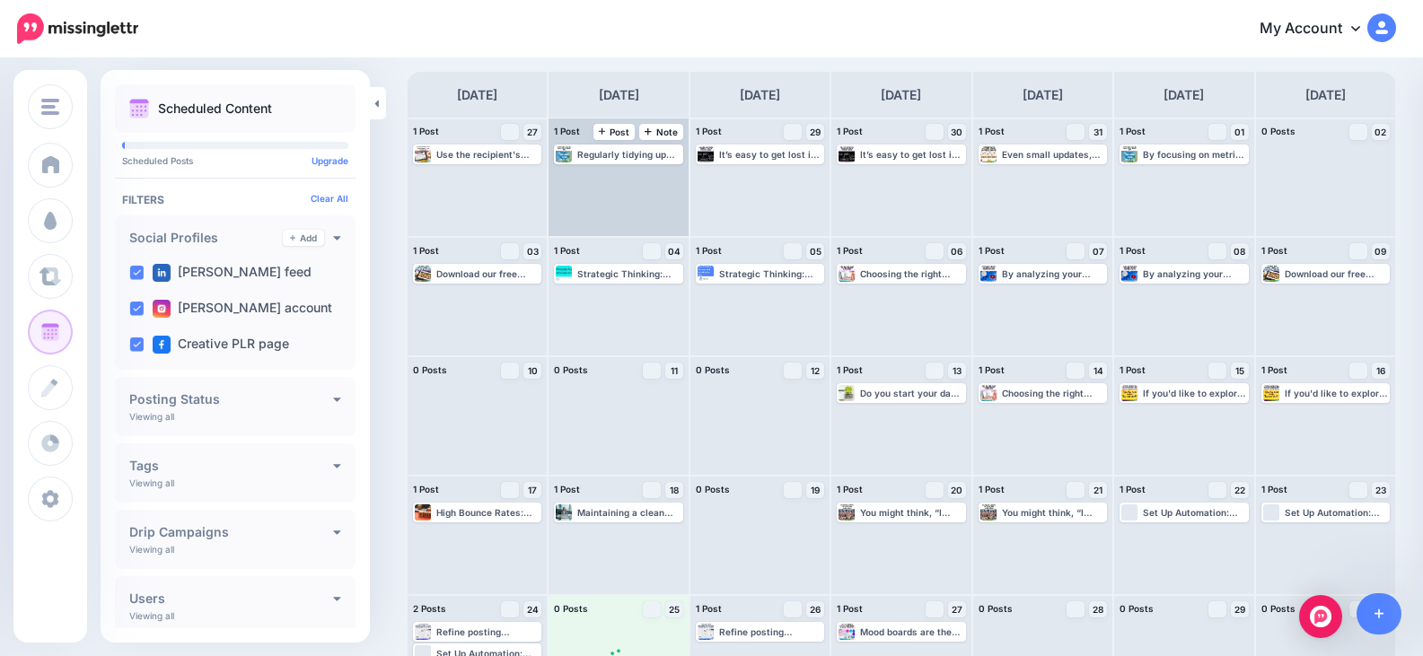
scroll to position [0, 0]
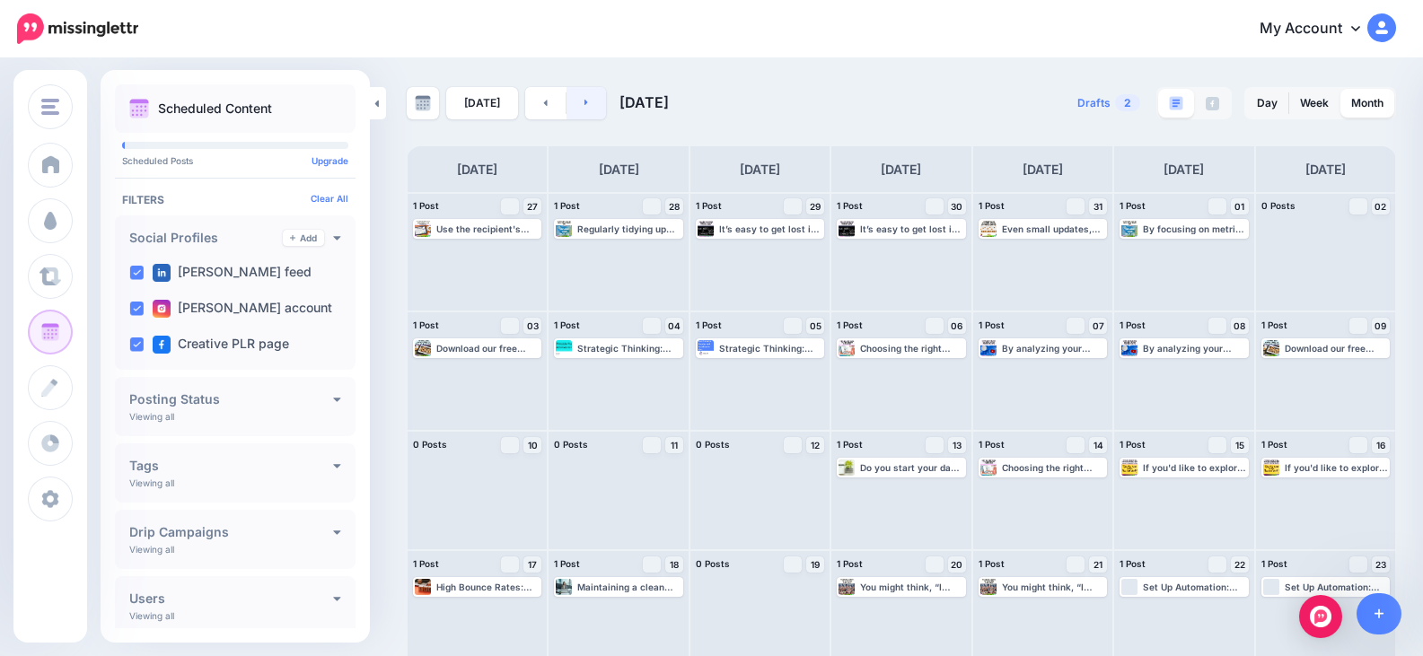
click at [583, 95] on link at bounding box center [586, 103] width 40 height 32
